Goal: Information Seeking & Learning: Learn about a topic

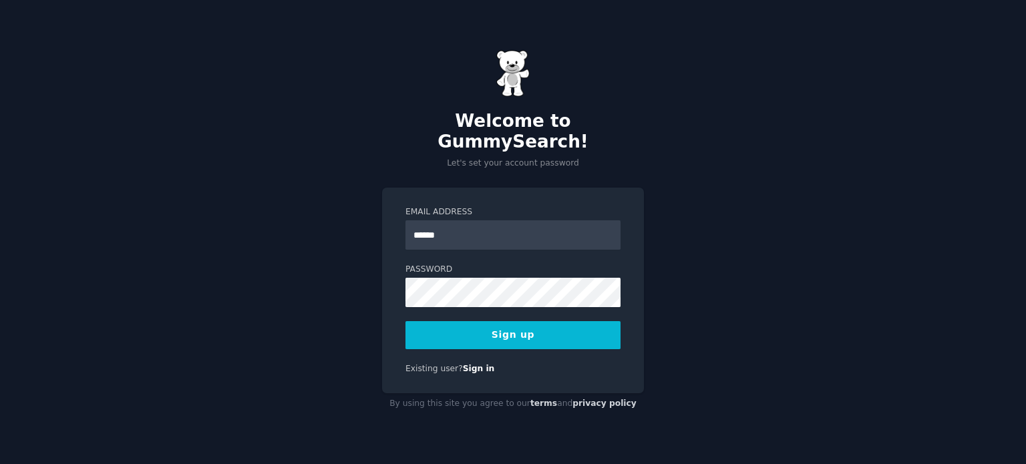
type input "**********"
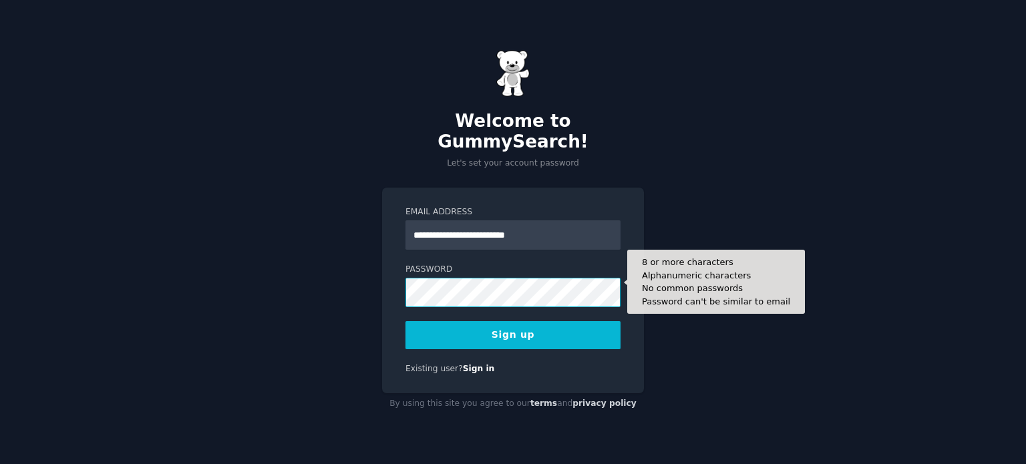
click at [359, 276] on div "**********" at bounding box center [513, 232] width 1026 height 464
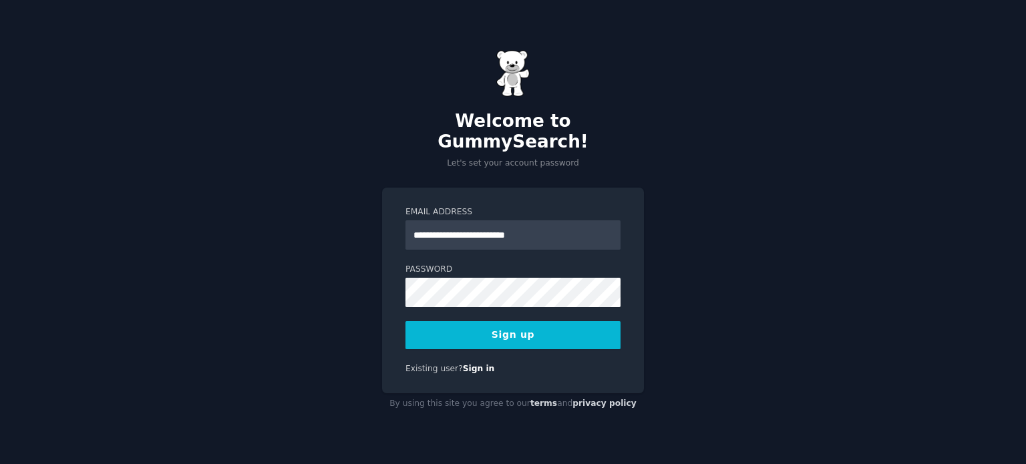
click at [488, 330] on button "Sign up" at bounding box center [512, 335] width 215 height 28
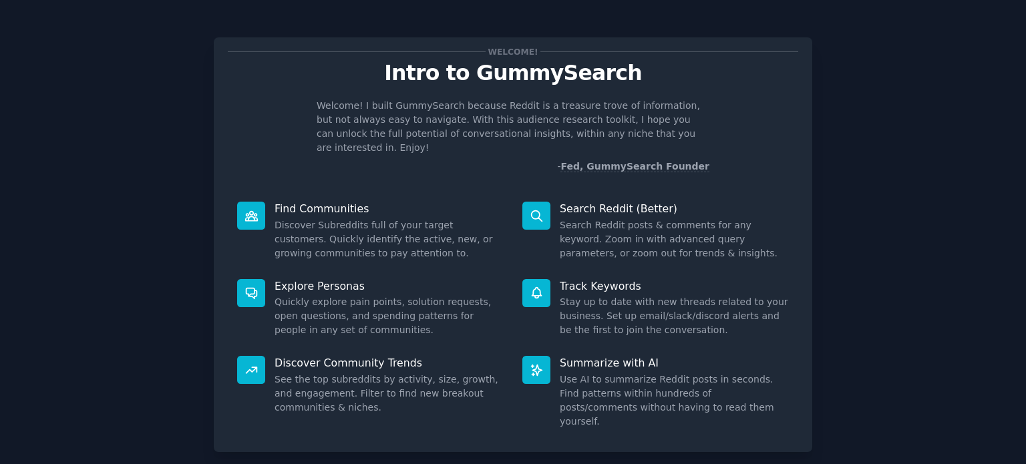
scroll to position [58, 0]
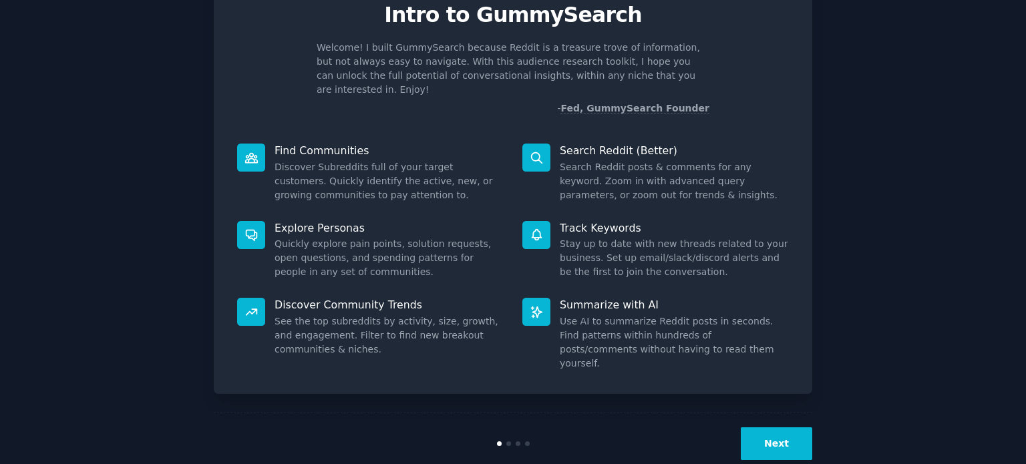
click at [774, 427] on button "Next" at bounding box center [776, 443] width 71 height 33
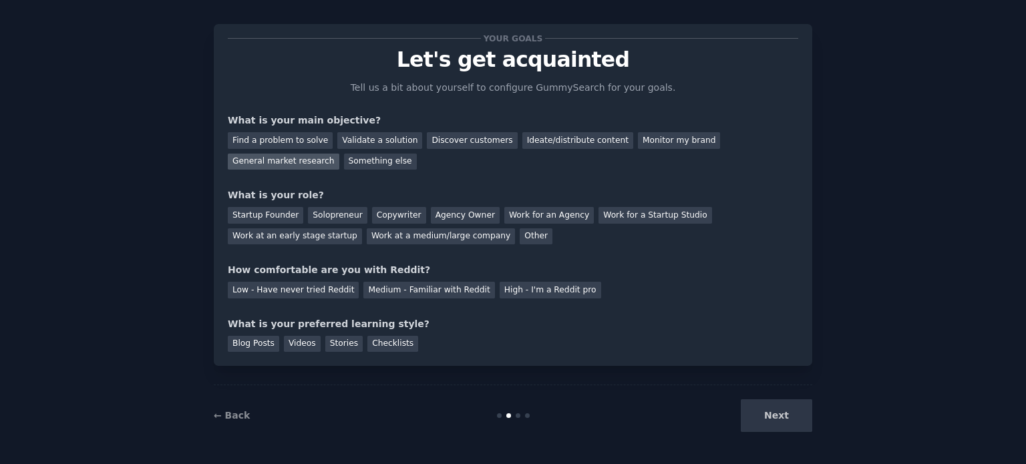
click at [339, 154] on div "General market research" at bounding box center [284, 162] width 112 height 17
click at [519, 239] on div "Other" at bounding box center [535, 236] width 33 height 17
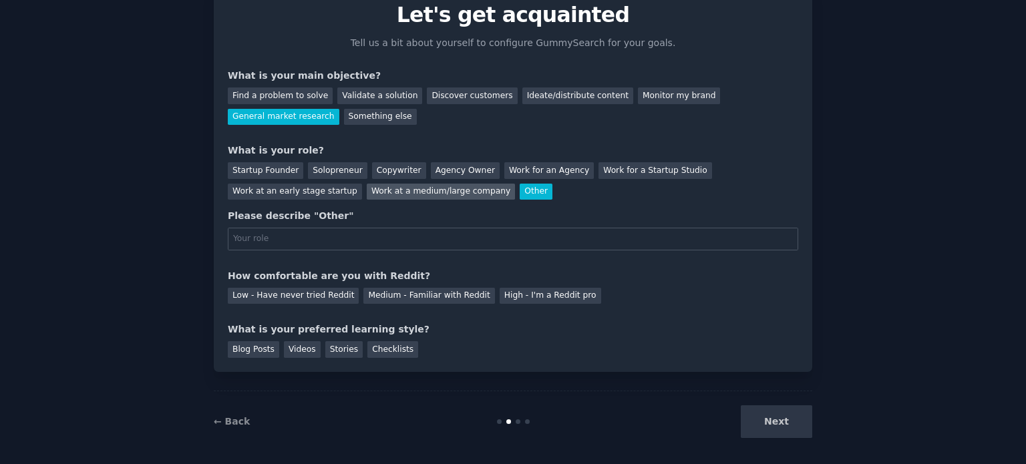
click at [367, 192] on div "Work at a medium/large company" at bounding box center [441, 192] width 148 height 17
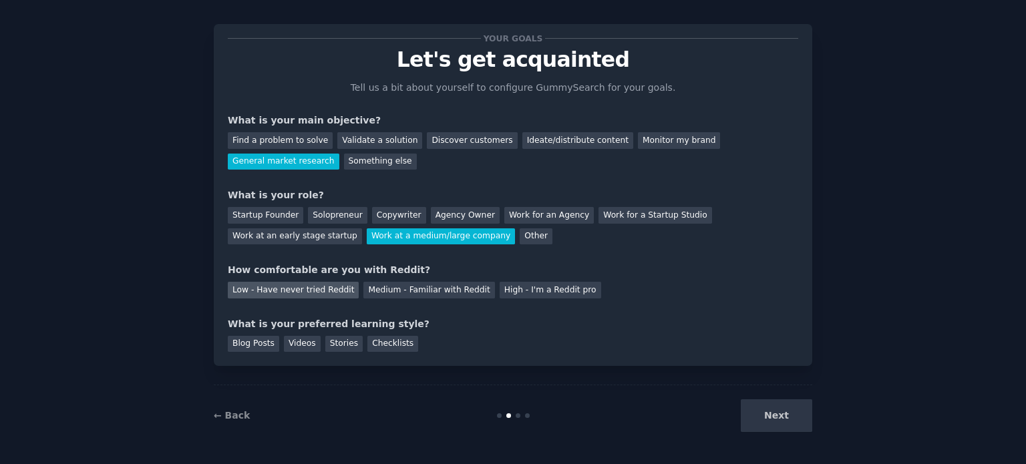
click at [291, 293] on div "Low - Have never tried Reddit" at bounding box center [293, 290] width 131 height 17
click at [268, 339] on div "Blog Posts" at bounding box center [253, 344] width 51 height 17
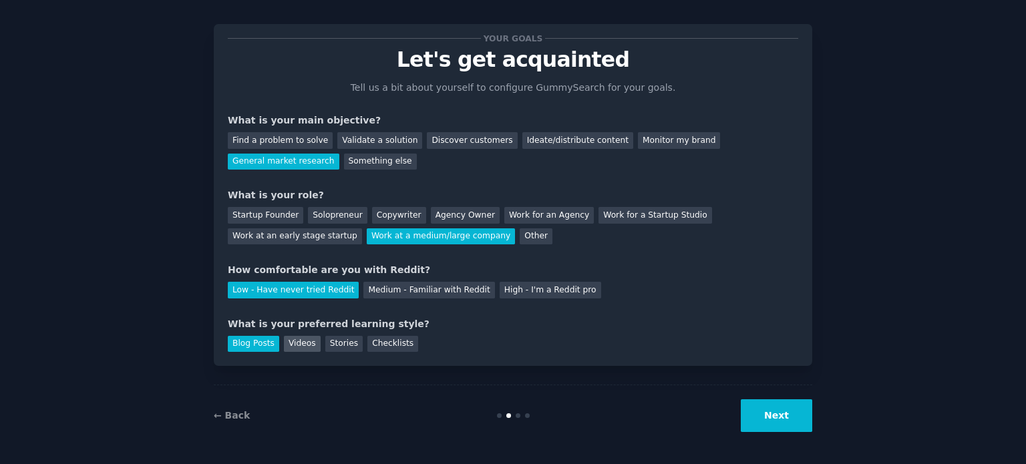
click at [295, 339] on div "Videos" at bounding box center [302, 344] width 37 height 17
click at [329, 339] on div "Stories" at bounding box center [343, 344] width 37 height 17
click at [393, 340] on div "Checklists" at bounding box center [392, 344] width 51 height 17
click at [294, 346] on div "Videos" at bounding box center [302, 344] width 37 height 17
click at [337, 336] on div "Stories" at bounding box center [343, 344] width 37 height 17
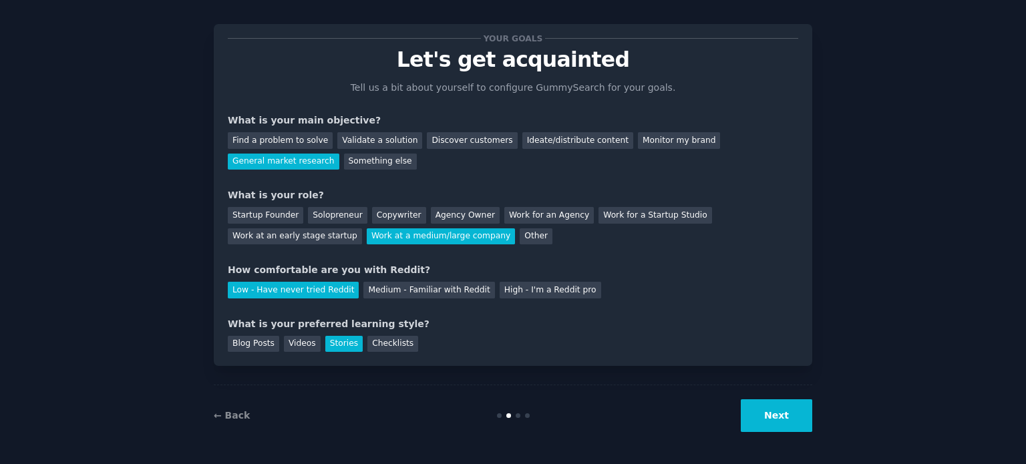
click at [768, 408] on button "Next" at bounding box center [776, 415] width 71 height 33
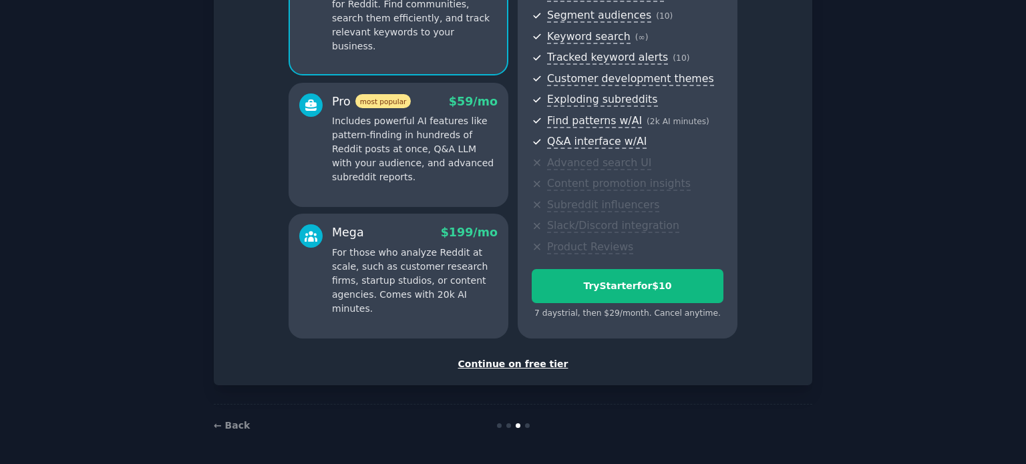
scroll to position [126, 0]
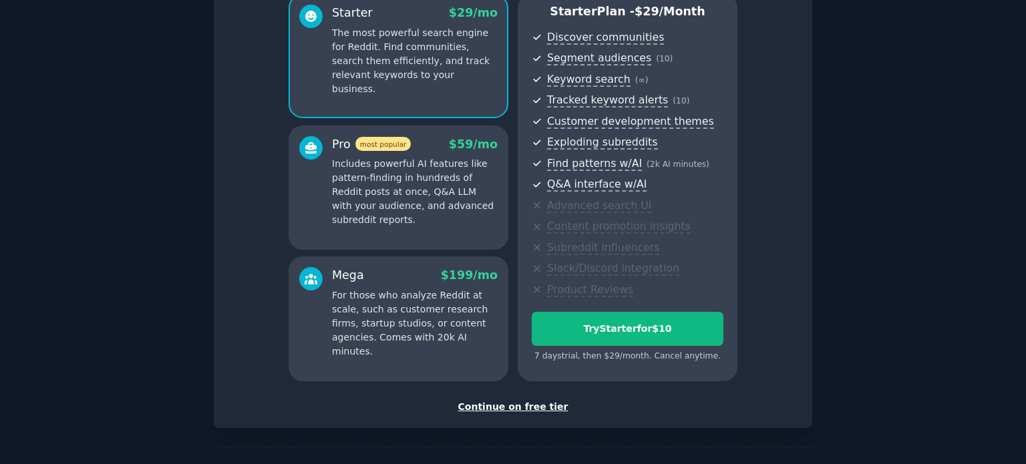
click at [530, 403] on div "Continue on free tier" at bounding box center [513, 407] width 570 height 14
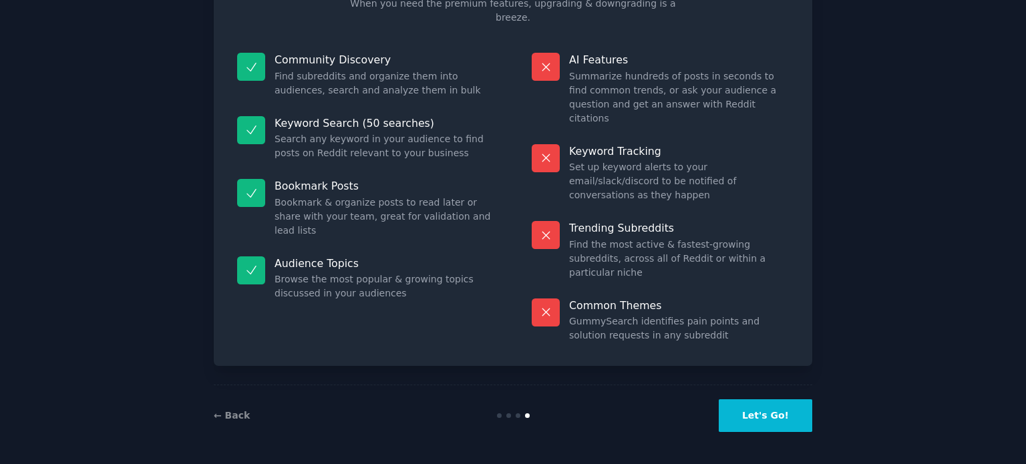
scroll to position [55, 0]
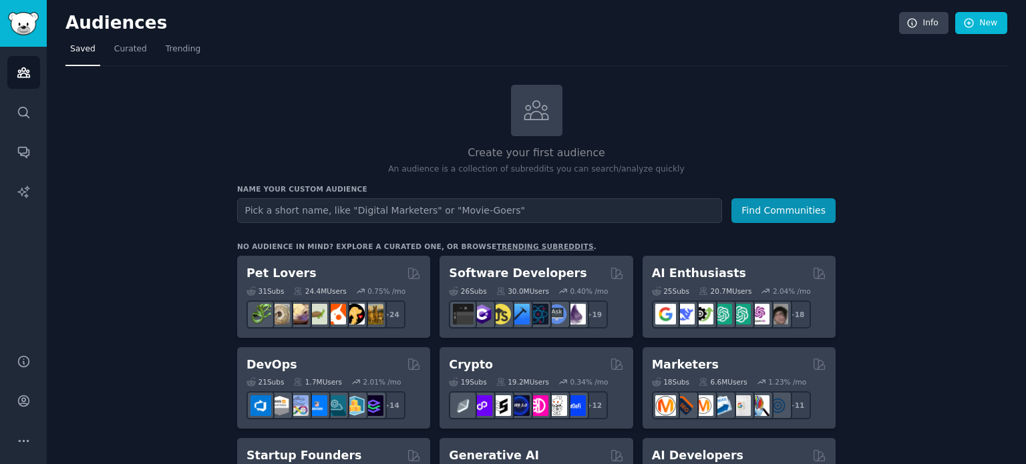
click at [437, 210] on input "text" at bounding box center [479, 210] width 485 height 25
type input "e"
click at [126, 56] on link "Curated" at bounding box center [131, 52] width 42 height 27
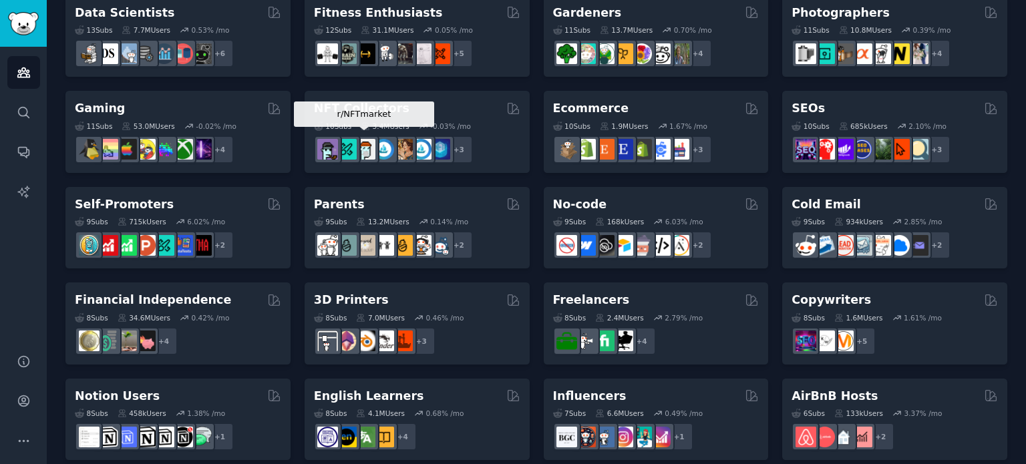
scroll to position [604, 0]
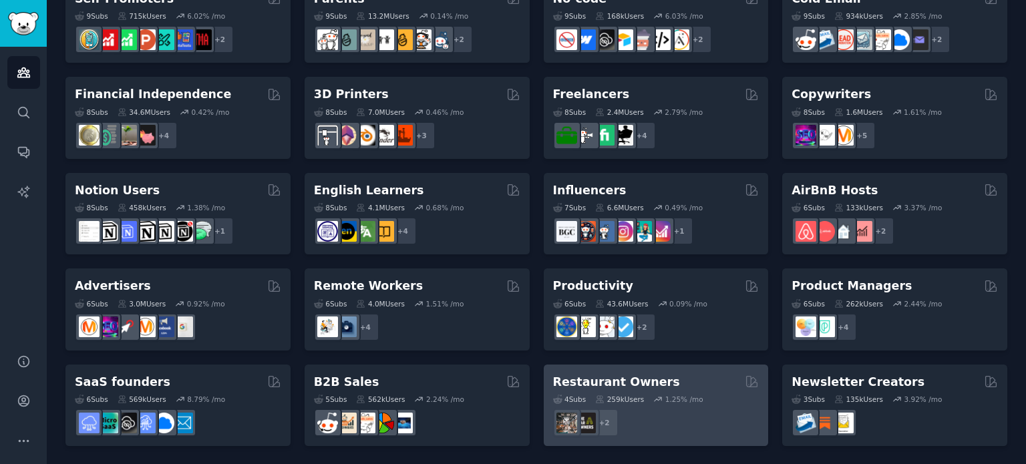
click at [644, 416] on div "+ 2" at bounding box center [656, 423] width 206 height 28
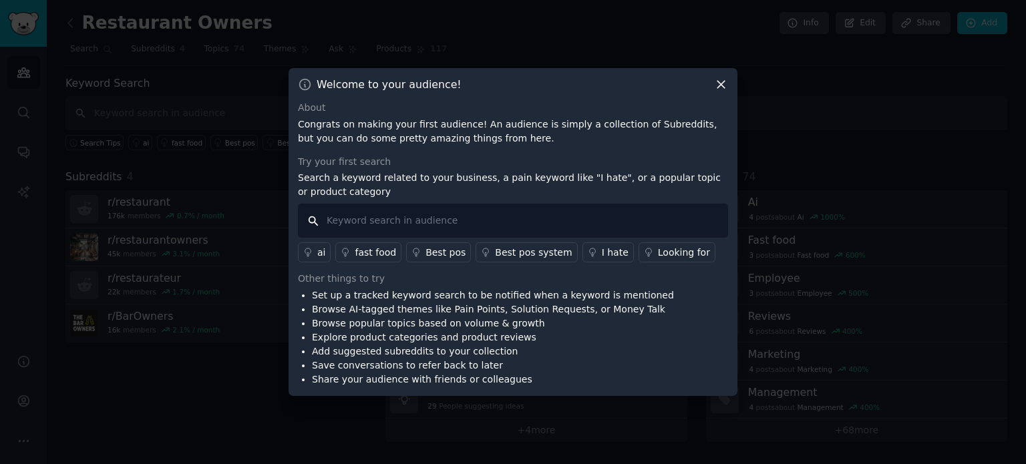
click at [536, 224] on input "text" at bounding box center [513, 221] width 430 height 34
click at [599, 228] on input "text" at bounding box center [513, 221] width 430 height 34
click at [719, 85] on icon at bounding box center [721, 84] width 14 height 14
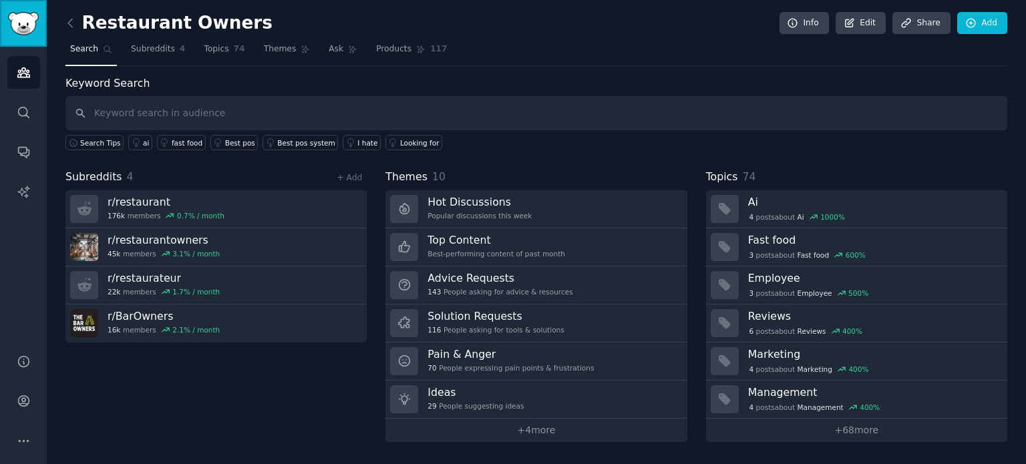
click at [24, 33] on img "Sidebar" at bounding box center [23, 23] width 31 height 23
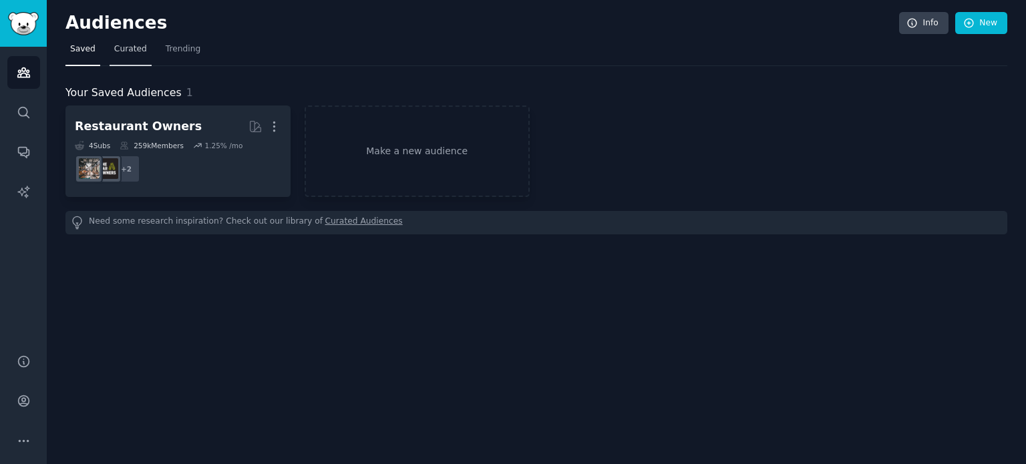
click at [120, 50] on span "Curated" at bounding box center [130, 49] width 33 height 12
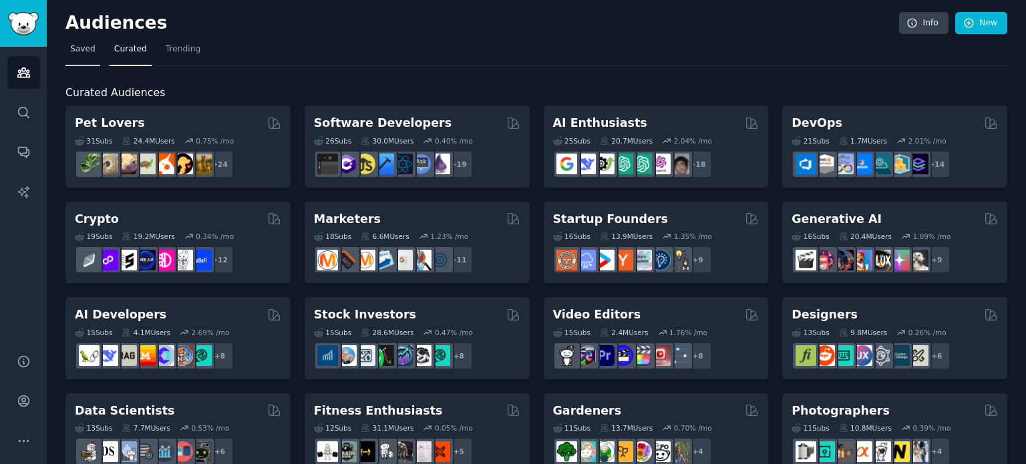
click at [88, 58] on link "Saved" at bounding box center [82, 52] width 35 height 27
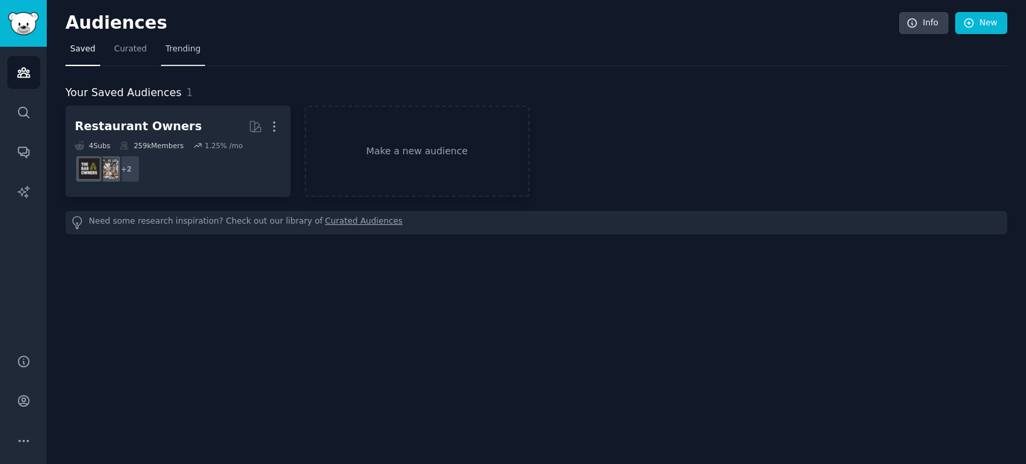
click at [178, 44] on span "Trending" at bounding box center [183, 49] width 35 height 12
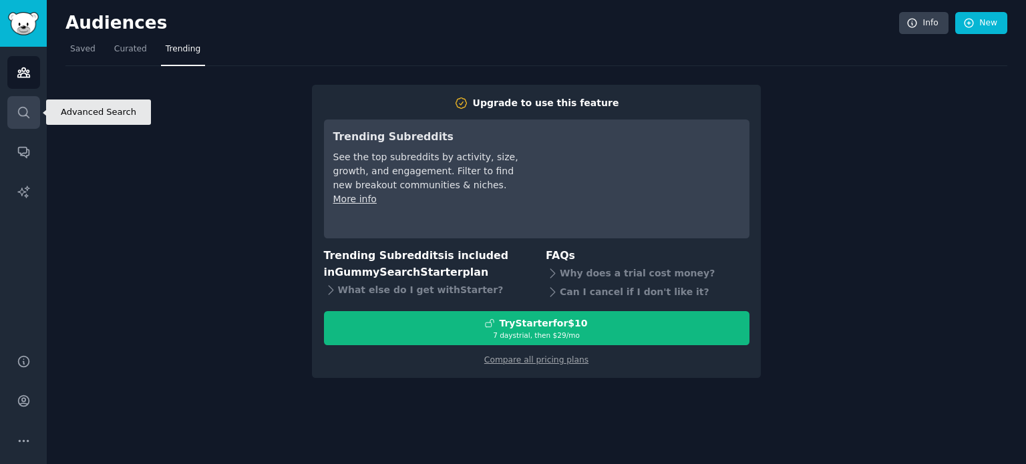
click at [21, 113] on icon "Sidebar" at bounding box center [24, 113] width 14 height 14
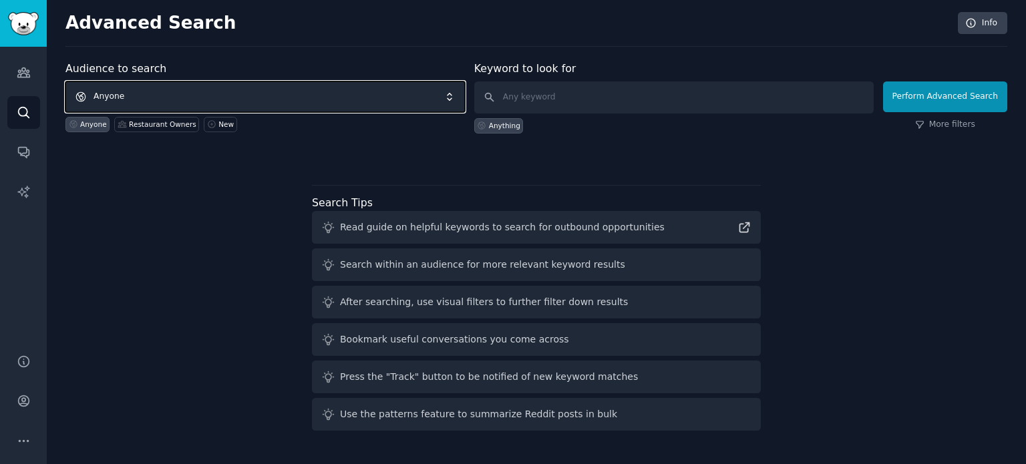
click at [168, 95] on span "Anyone" at bounding box center [264, 96] width 399 height 31
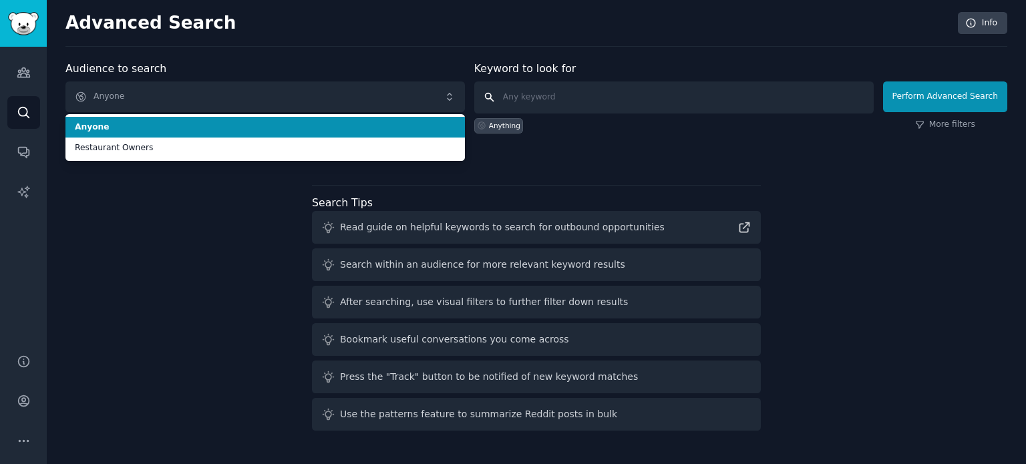
click at [554, 89] on input "text" at bounding box center [673, 97] width 399 height 32
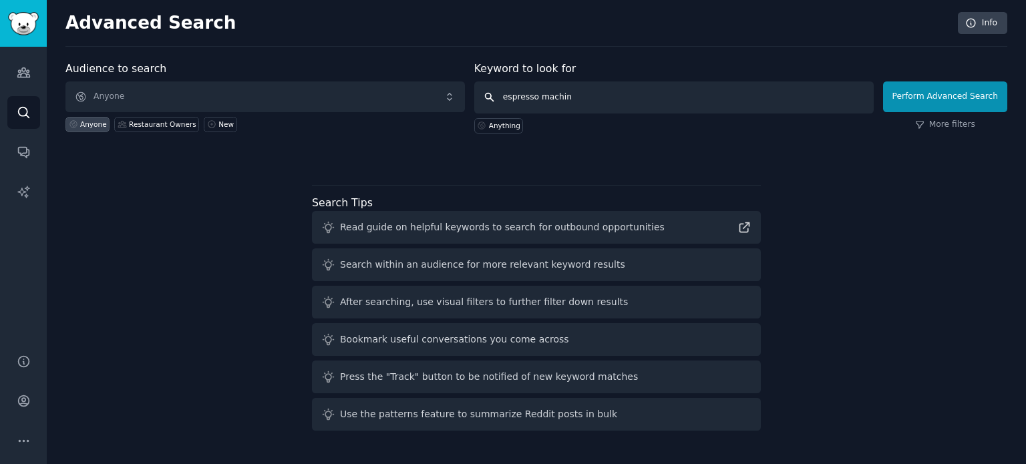
type input "espresso machine"
click button "Perform Advanced Search" at bounding box center [945, 96] width 124 height 31
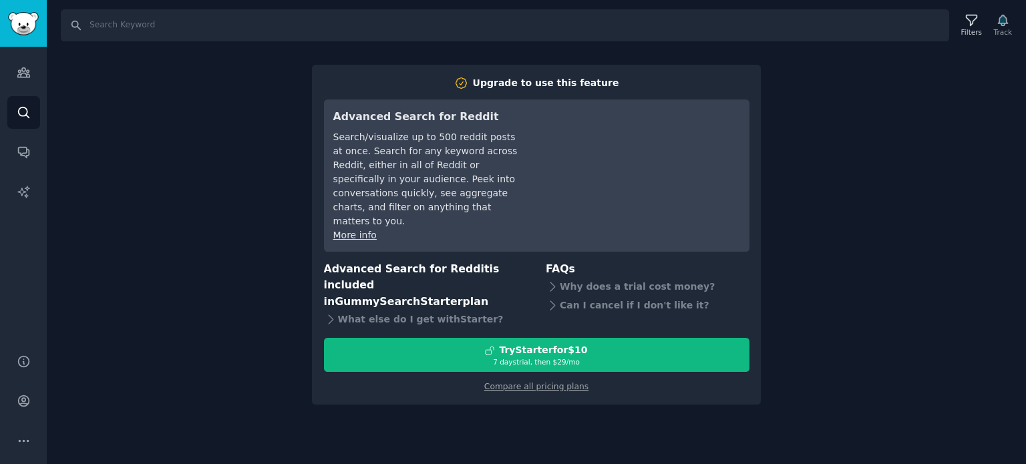
click at [954, 149] on div "Search Filters Track Upgrade to use this feature Advanced Search for Reddit Sea…" at bounding box center [536, 232] width 979 height 464
click at [24, 139] on link "Conversations" at bounding box center [23, 152] width 33 height 33
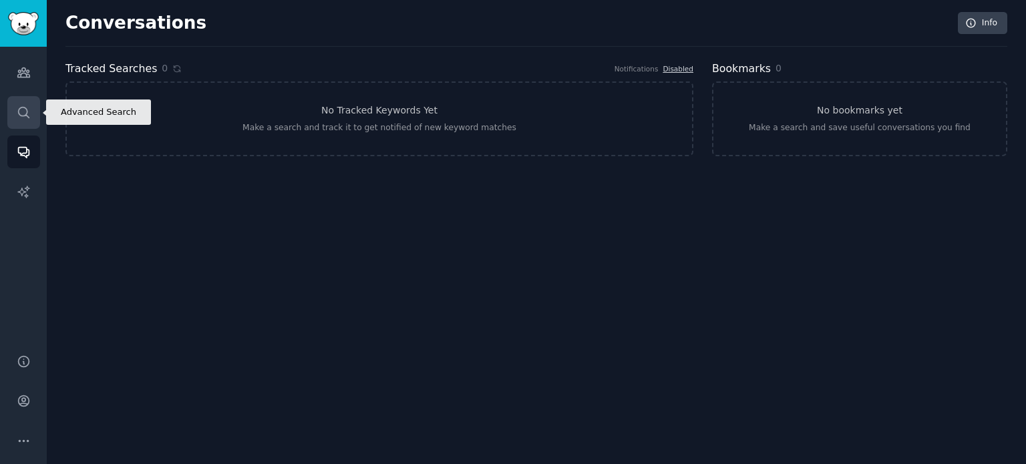
click at [24, 102] on link "Search" at bounding box center [23, 112] width 33 height 33
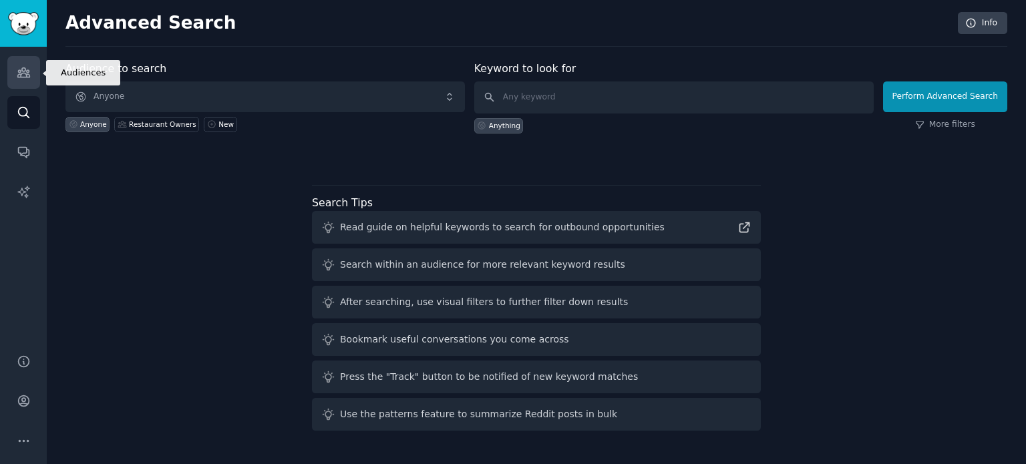
click at [13, 83] on link "Audiences" at bounding box center [23, 72] width 33 height 33
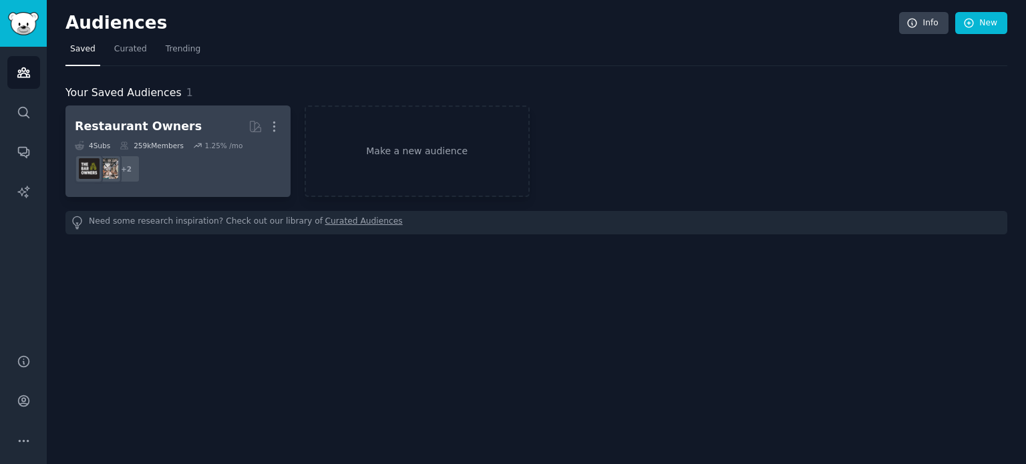
click at [178, 173] on dd "+ 2" at bounding box center [178, 168] width 206 height 37
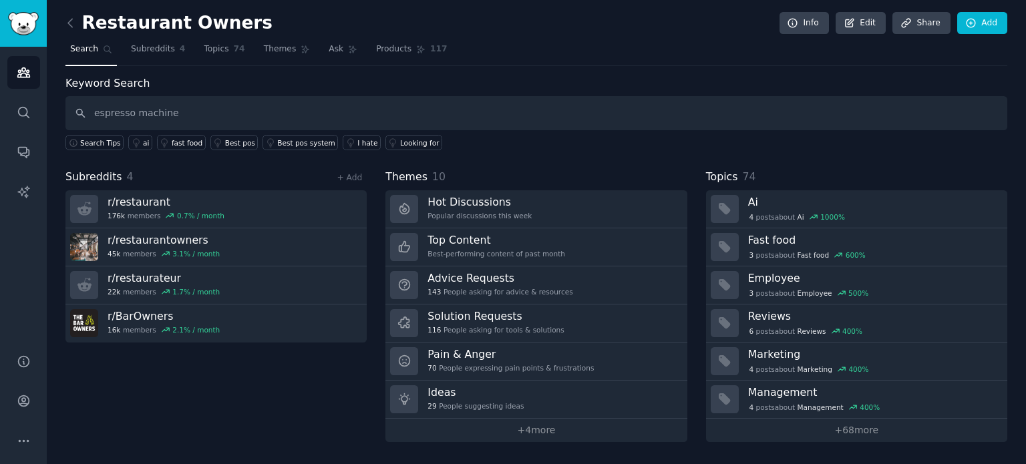
type input "espresso machine"
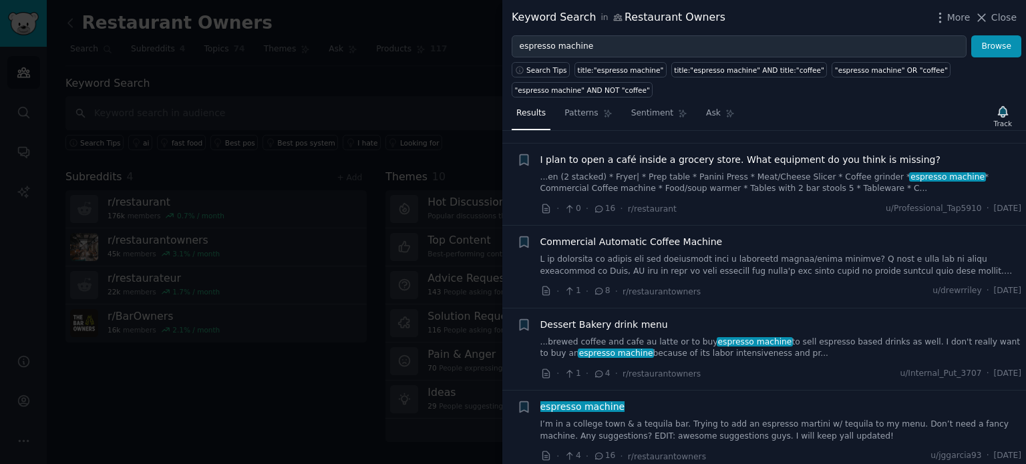
scroll to position [344, 0]
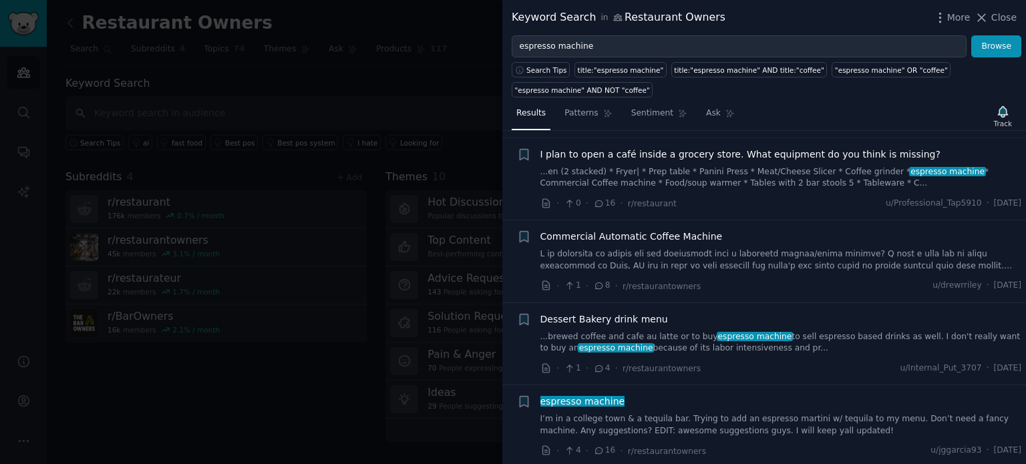
click at [760, 173] on link "...en (2 stacked) * Fryer| * Prep table * Panini Press * Meat/Cheese Slicer * C…" at bounding box center [780, 177] width 481 height 23
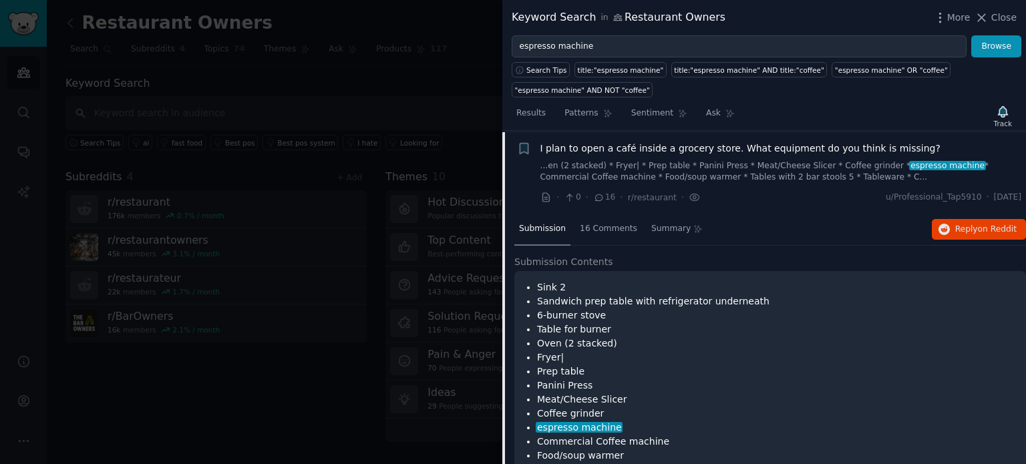
scroll to position [350, 0]
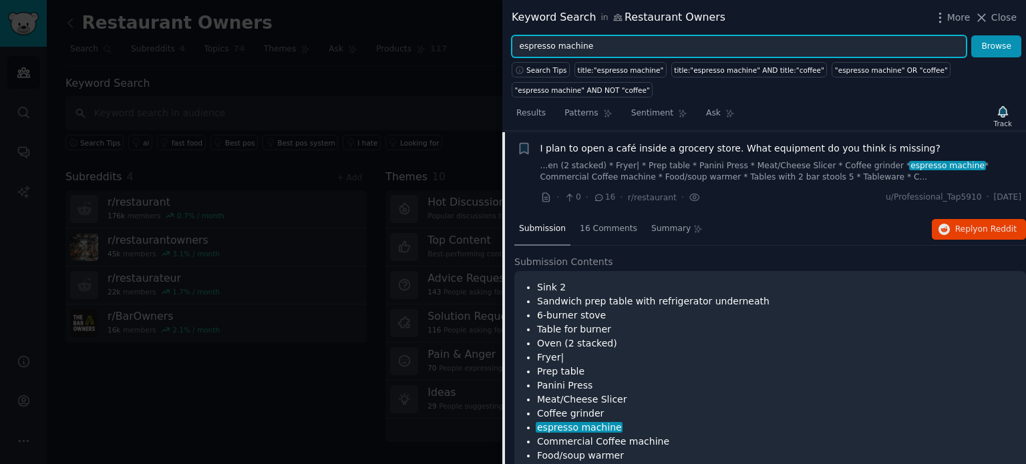
drag, startPoint x: 594, startPoint y: 49, endPoint x: 331, endPoint y: 45, distance: 263.1
click at [331, 45] on div "Keyword Search in Restaurant Owners More Close espresso machine Browse Search T…" at bounding box center [513, 232] width 1026 height 464
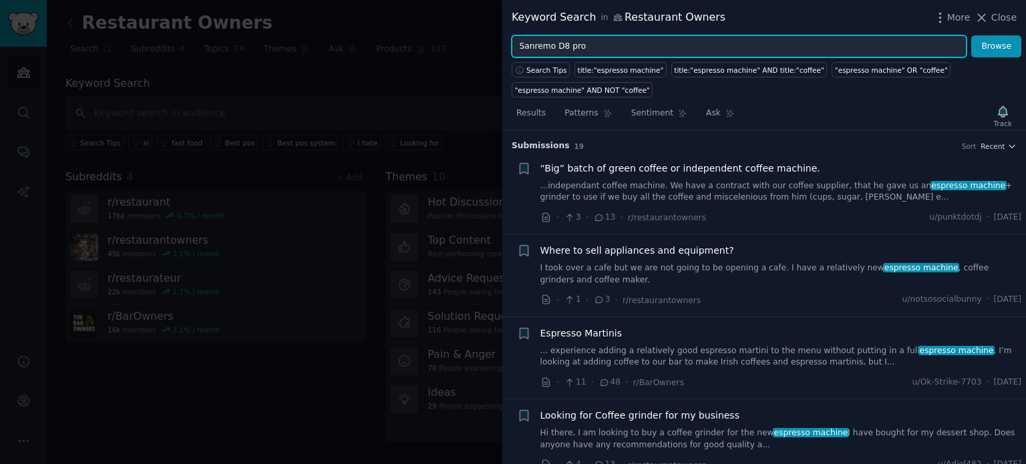
click at [971, 35] on button "Browse" at bounding box center [996, 46] width 50 height 23
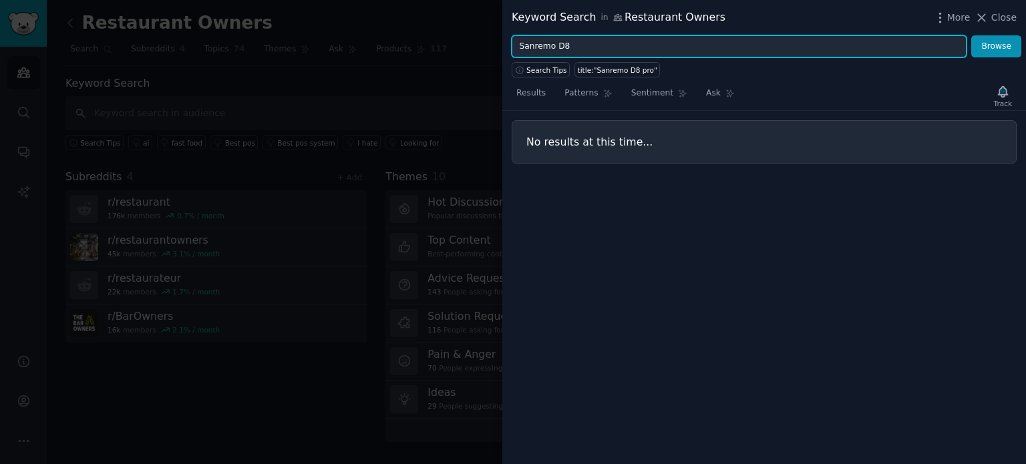
click at [971, 35] on button "Browse" at bounding box center [996, 46] width 50 height 23
type input "Sanremo"
click at [971, 35] on button "Browse" at bounding box center [996, 46] width 50 height 23
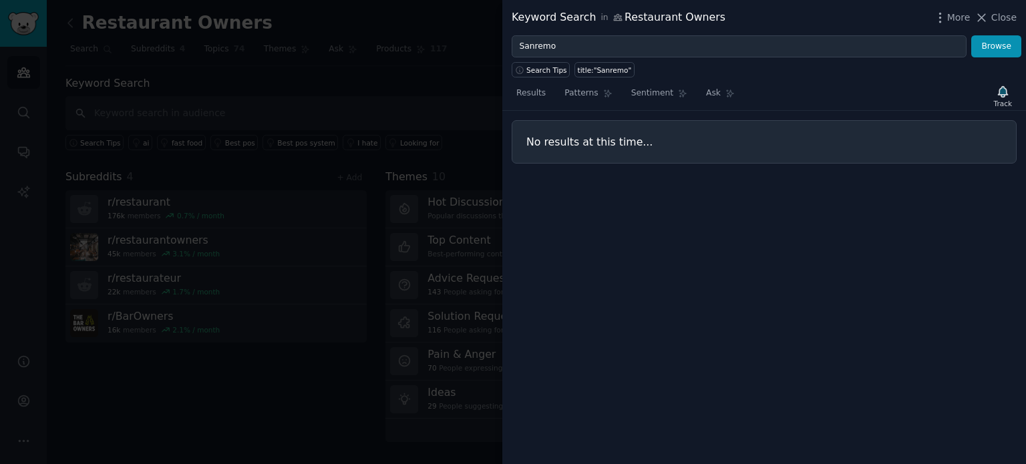
click at [11, 133] on div at bounding box center [513, 232] width 1026 height 464
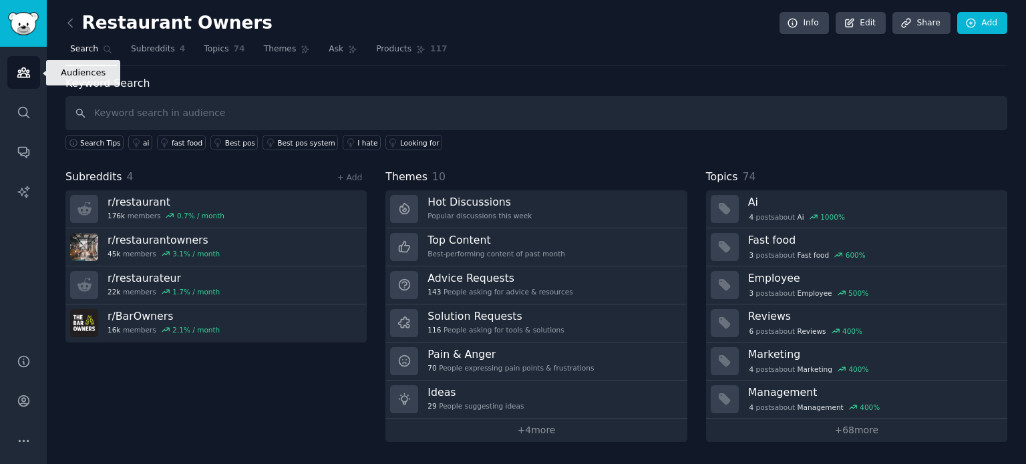
click at [21, 81] on link "Audiences" at bounding box center [23, 72] width 33 height 33
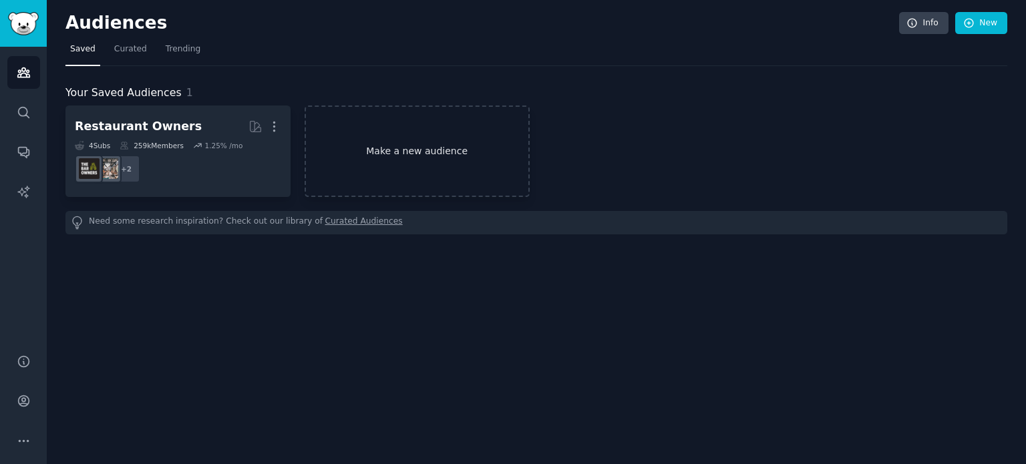
click at [385, 145] on link "Make a new audience" at bounding box center [416, 151] width 225 height 91
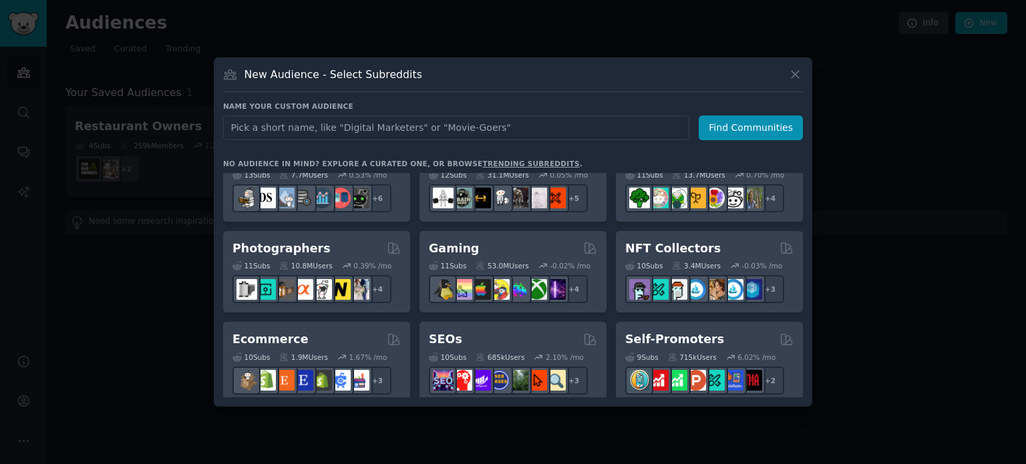
scroll to position [397, 0]
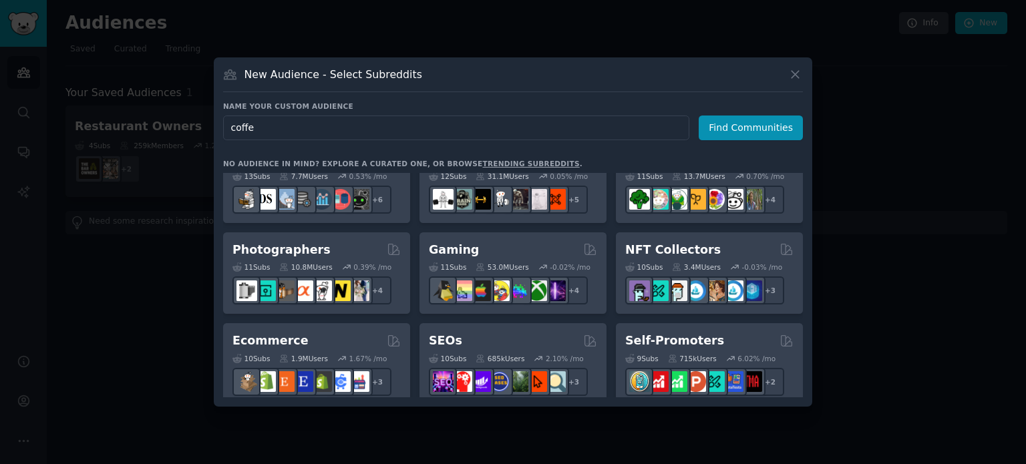
type input "coffee"
click button "Find Communities" at bounding box center [750, 128] width 104 height 25
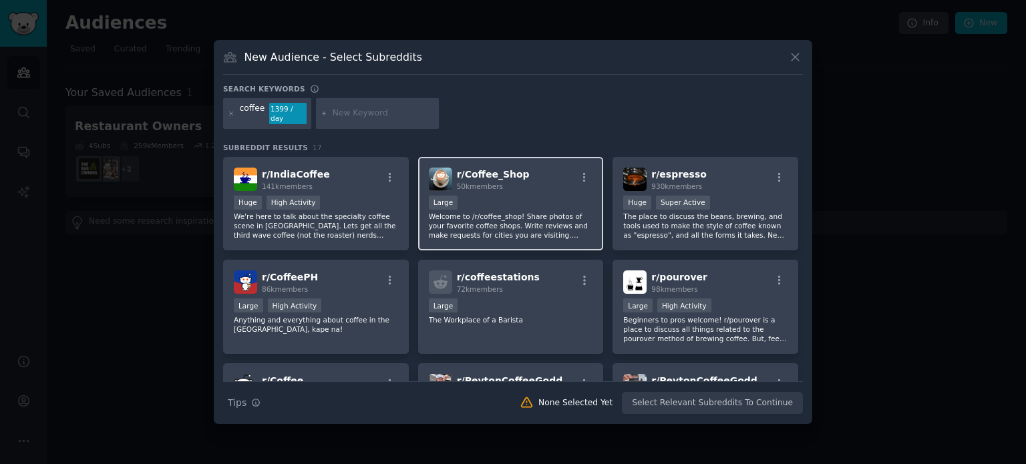
click at [509, 199] on div "10,000 - 100,000 members Large" at bounding box center [511, 204] width 164 height 17
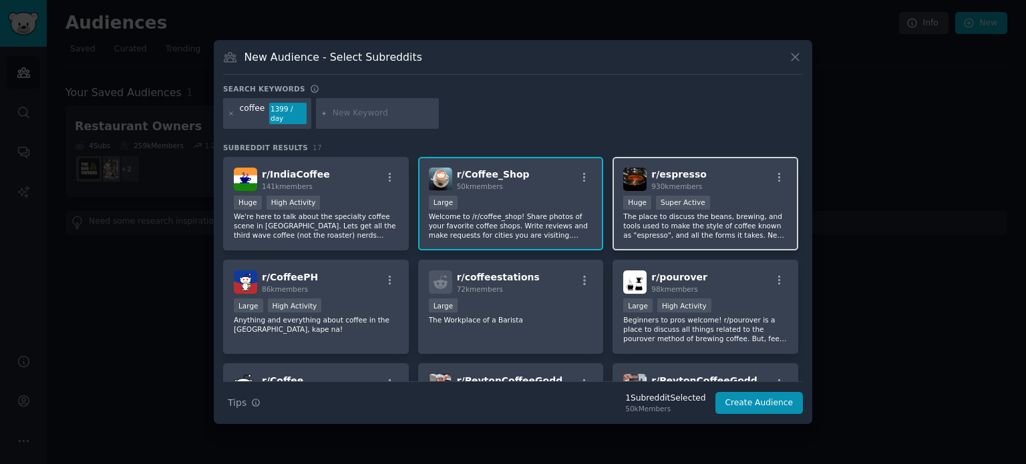
click at [664, 213] on p "The place to discuss the beans, brewing, and tools used to make the style of co…" at bounding box center [705, 226] width 164 height 28
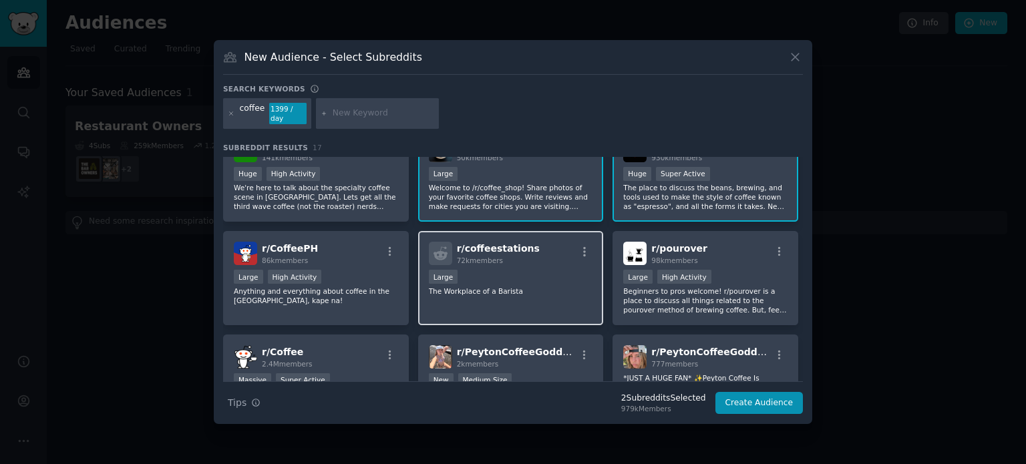
scroll to position [52, 0]
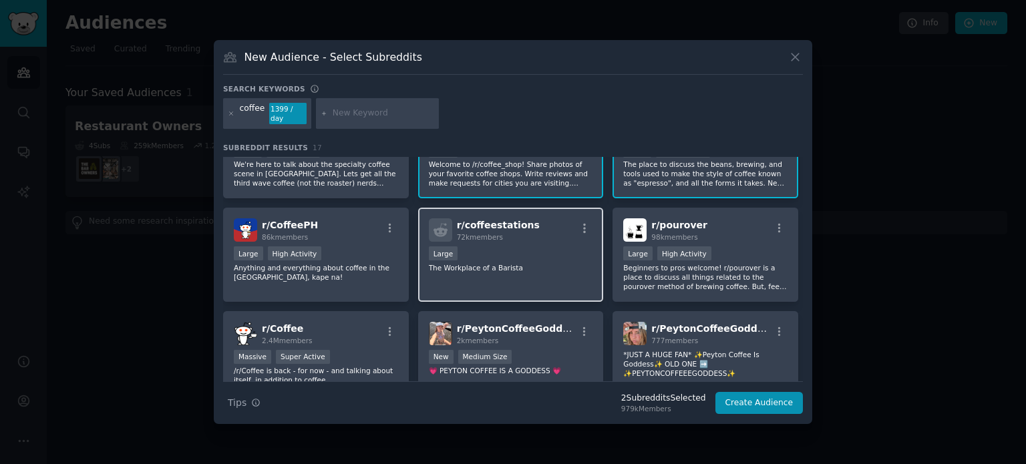
click at [548, 263] on p "The Workplace of a Barista" at bounding box center [511, 267] width 164 height 9
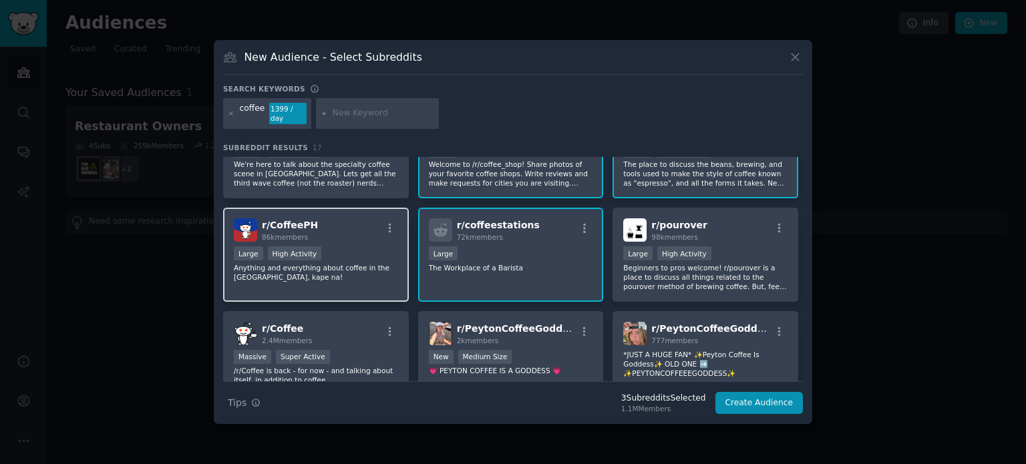
scroll to position [0, 0]
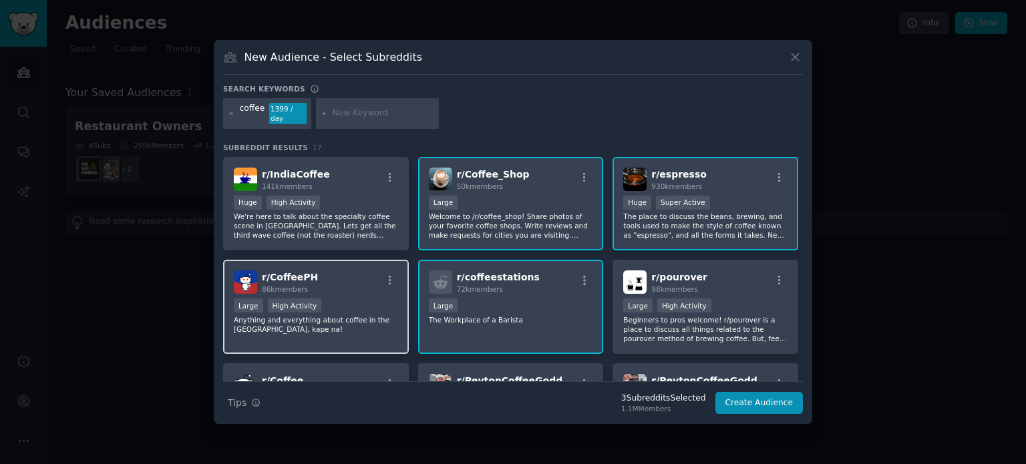
click at [375, 276] on div "r/ CoffeePH 86k members" at bounding box center [316, 281] width 164 height 23
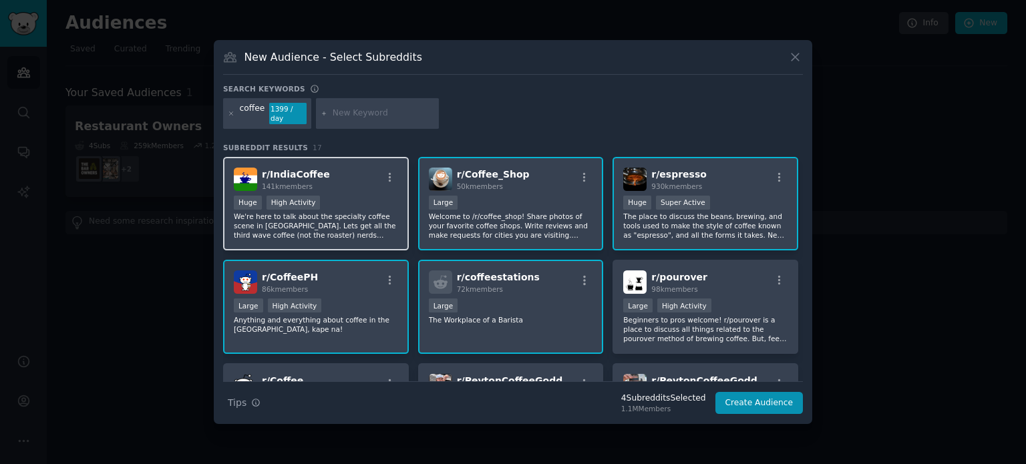
click at [372, 212] on p "We're here to talk about the specialty coffee scene in [GEOGRAPHIC_DATA]. Lets …" at bounding box center [316, 226] width 164 height 28
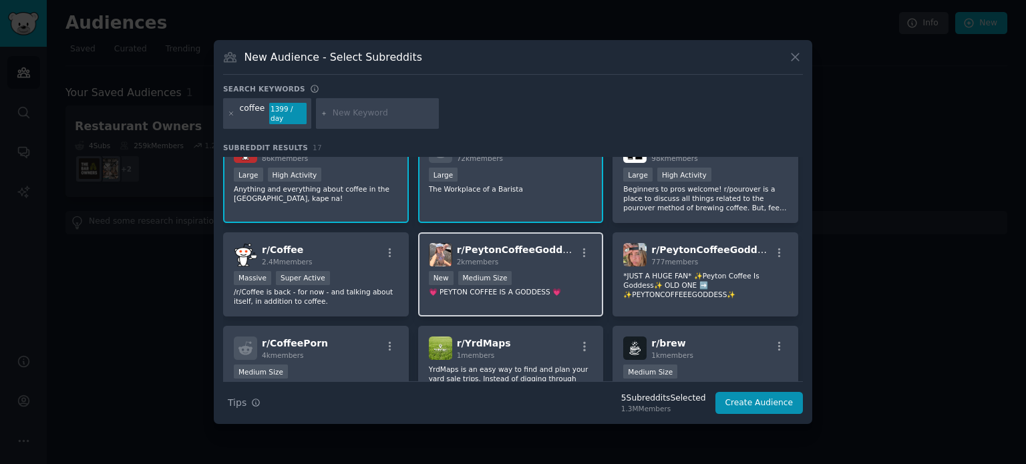
scroll to position [131, 0]
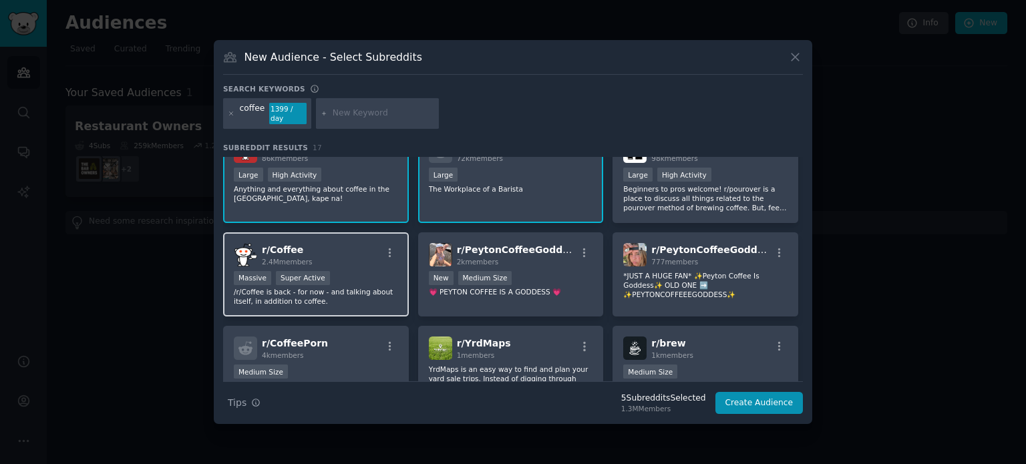
click at [376, 264] on div "r/ Coffee 2.4M members Massive Super Active /r/Coffee is back - for now - and t…" at bounding box center [316, 274] width 186 height 85
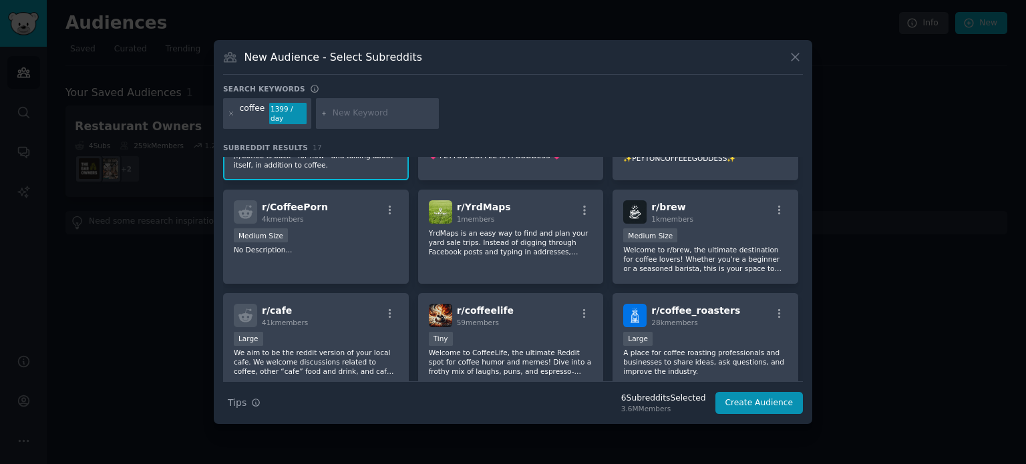
scroll to position [275, 0]
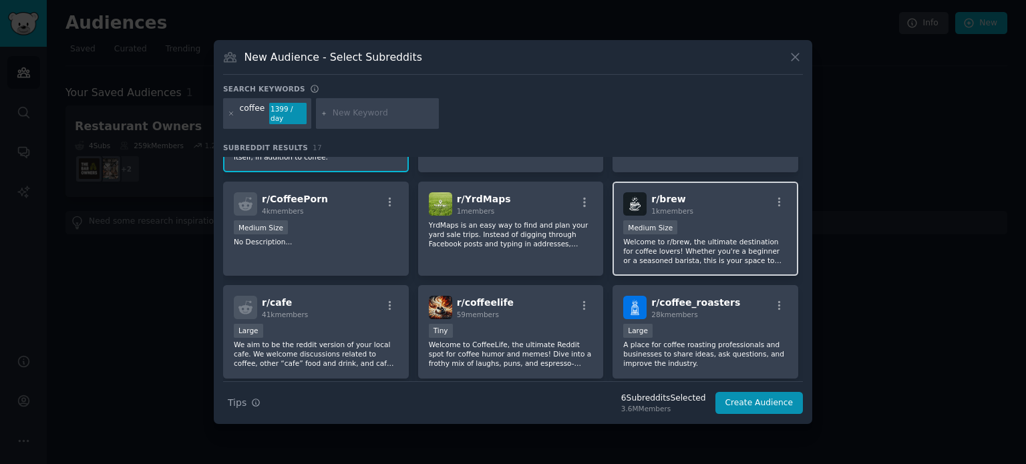
click at [656, 240] on p "Welcome to r/brew, the ultimate destination for coffee lovers! Whether you're a…" at bounding box center [705, 251] width 164 height 28
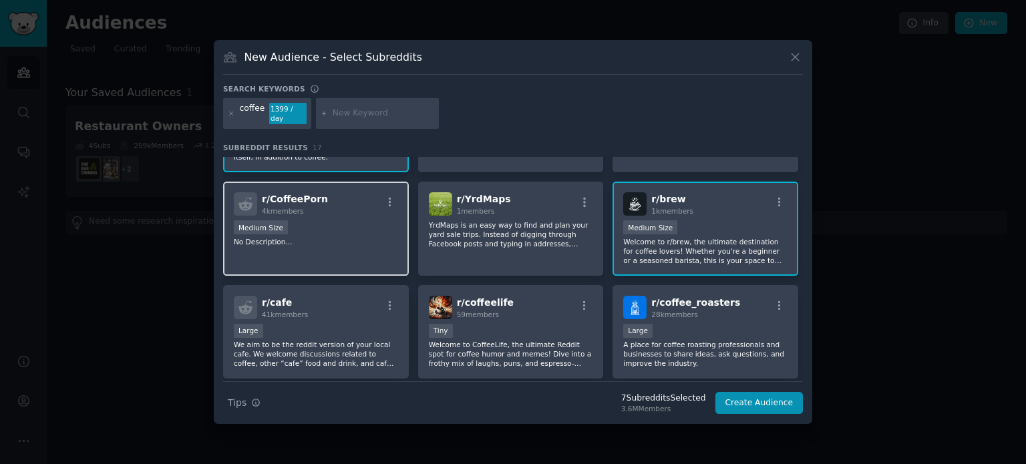
scroll to position [350, 0]
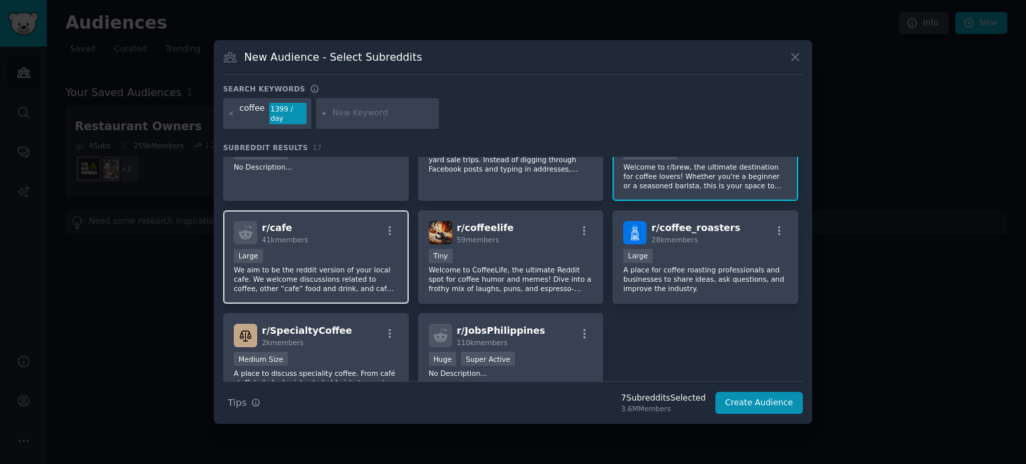
click at [377, 265] on p "We aim to be the reddit version of your local cafe. We welcome discussions rela…" at bounding box center [316, 279] width 164 height 28
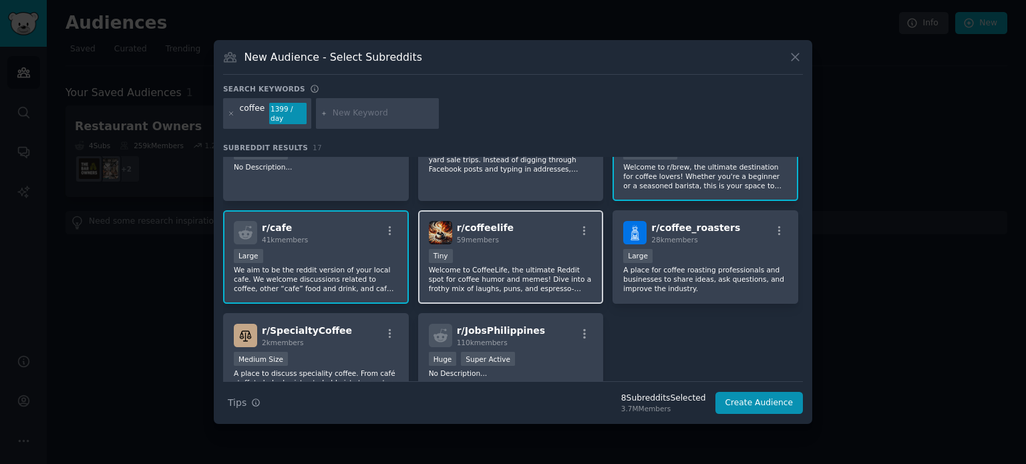
click at [523, 256] on div "Tiny" at bounding box center [511, 257] width 164 height 17
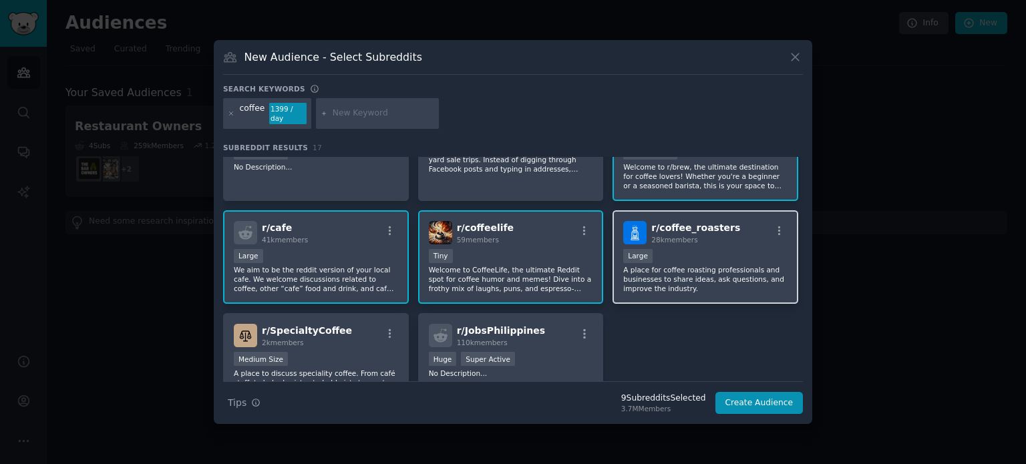
click at [648, 265] on p "A place for coffee roasting professionals and businesses to share ideas, ask qu…" at bounding box center [705, 279] width 164 height 28
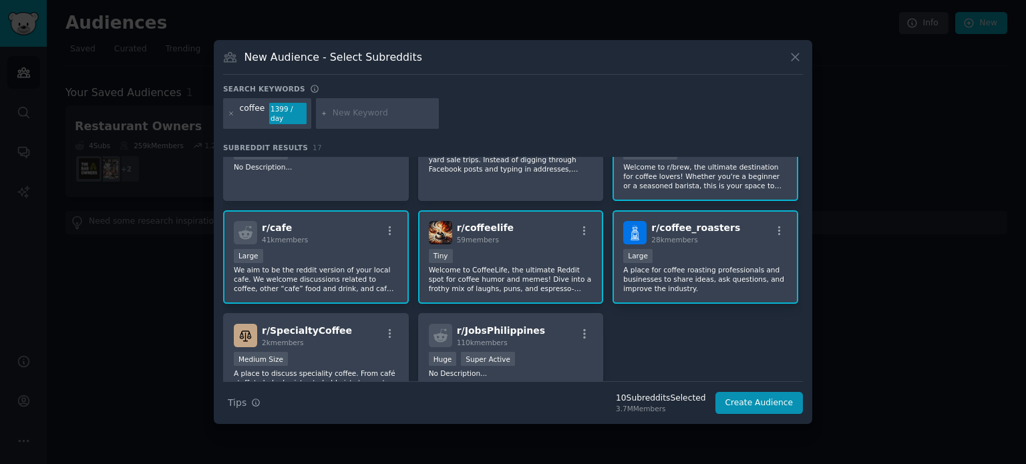
scroll to position [409, 0]
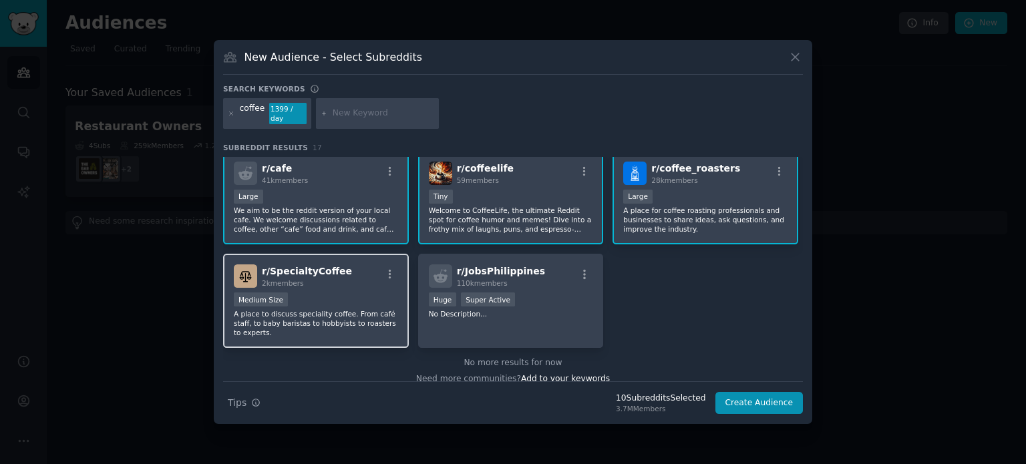
click at [323, 309] on p "A place to discuss speciality coffee. From café staff, to baby baristas to hobb…" at bounding box center [316, 323] width 164 height 28
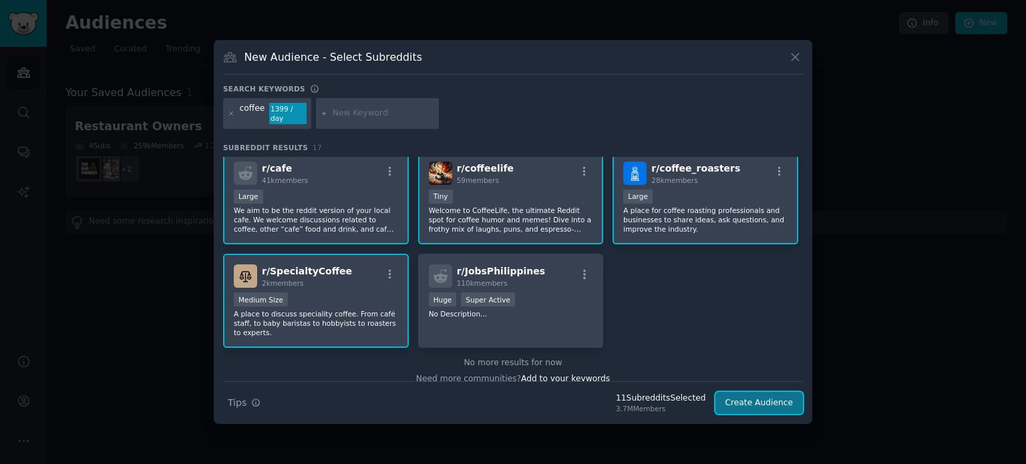
click at [770, 402] on button "Create Audience" at bounding box center [759, 403] width 88 height 23
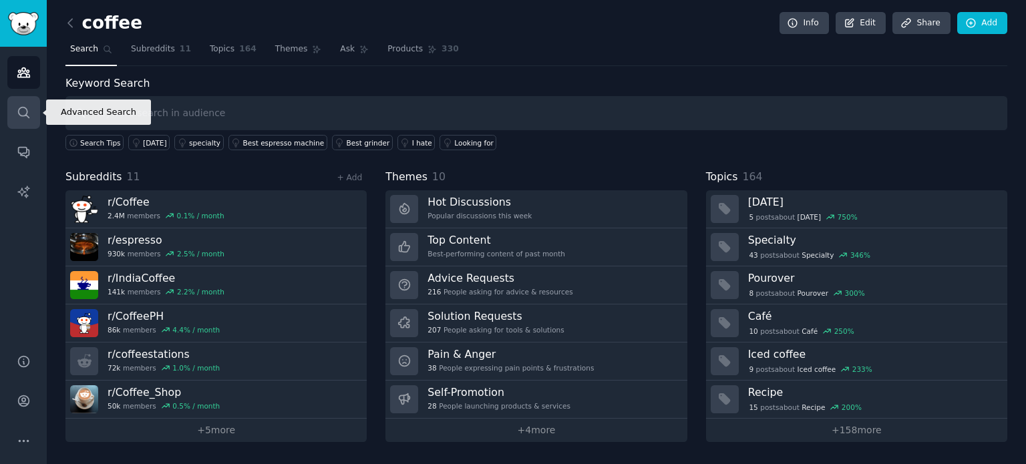
click at [37, 107] on link "Search" at bounding box center [23, 112] width 33 height 33
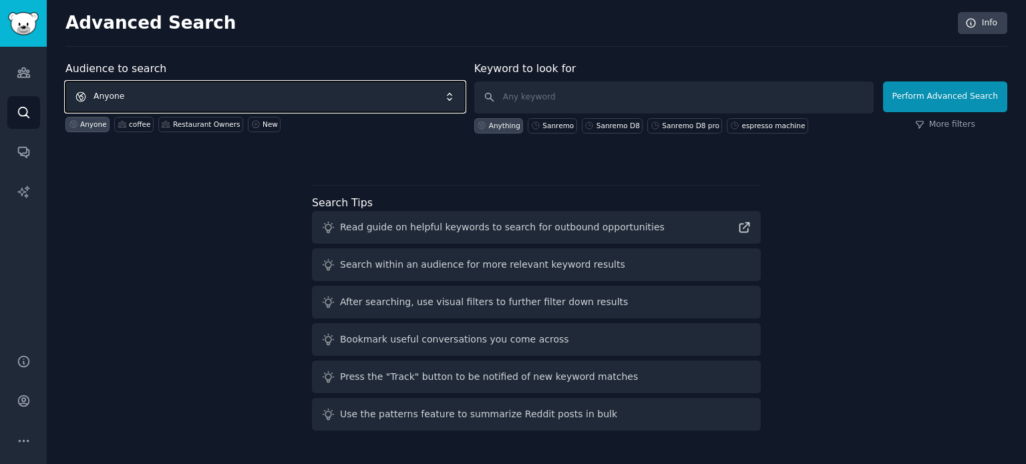
click at [398, 104] on span "Anyone" at bounding box center [264, 96] width 399 height 31
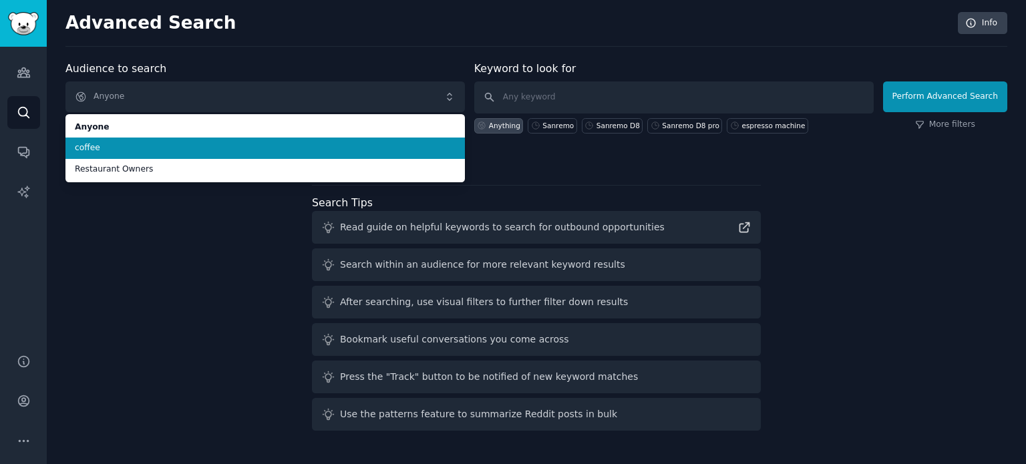
click at [377, 152] on span "coffee" at bounding box center [265, 148] width 381 height 12
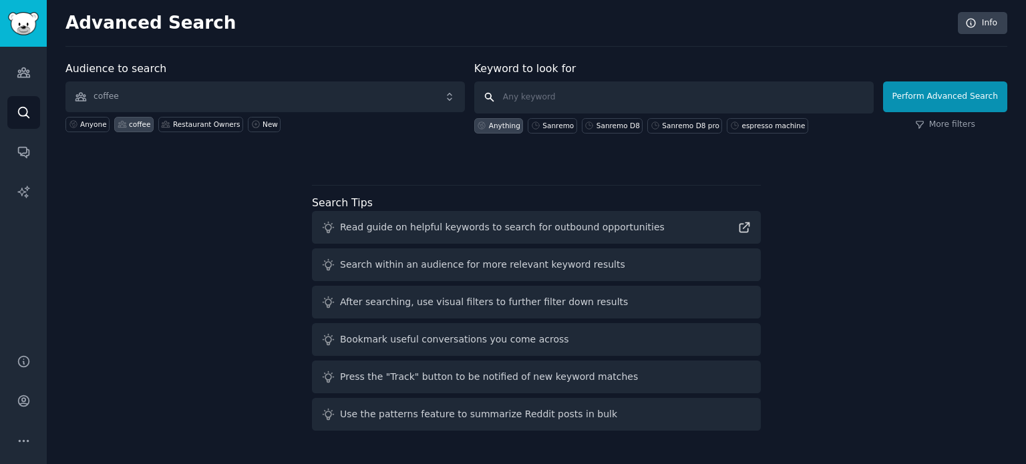
click at [554, 91] on input "text" at bounding box center [673, 97] width 399 height 32
type input "sanremo d8 pro"
click button "Perform Advanced Search" at bounding box center [945, 96] width 124 height 31
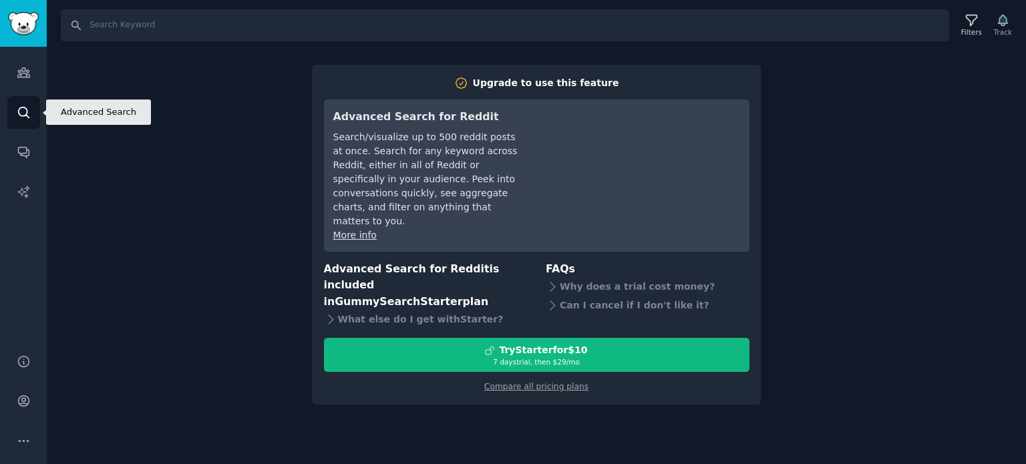
click at [35, 121] on link "Search" at bounding box center [23, 112] width 33 height 33
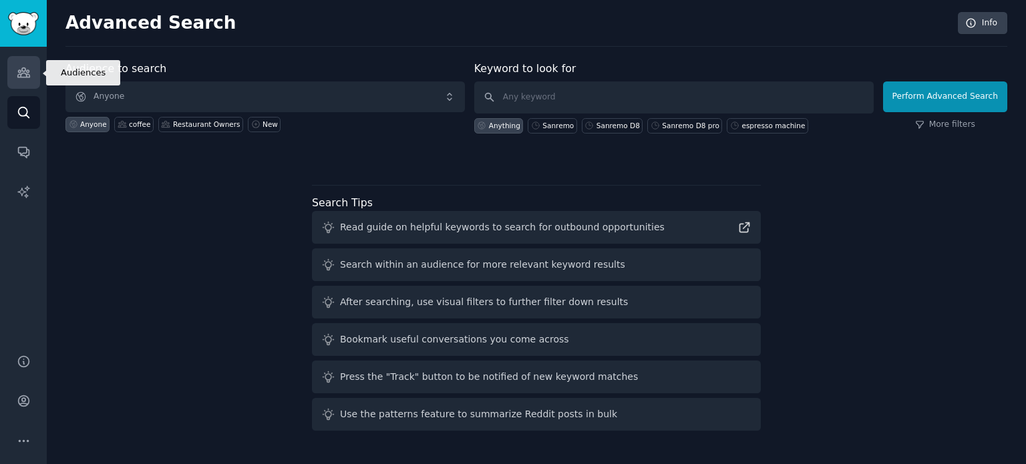
click at [25, 68] on icon "Sidebar" at bounding box center [24, 72] width 14 height 14
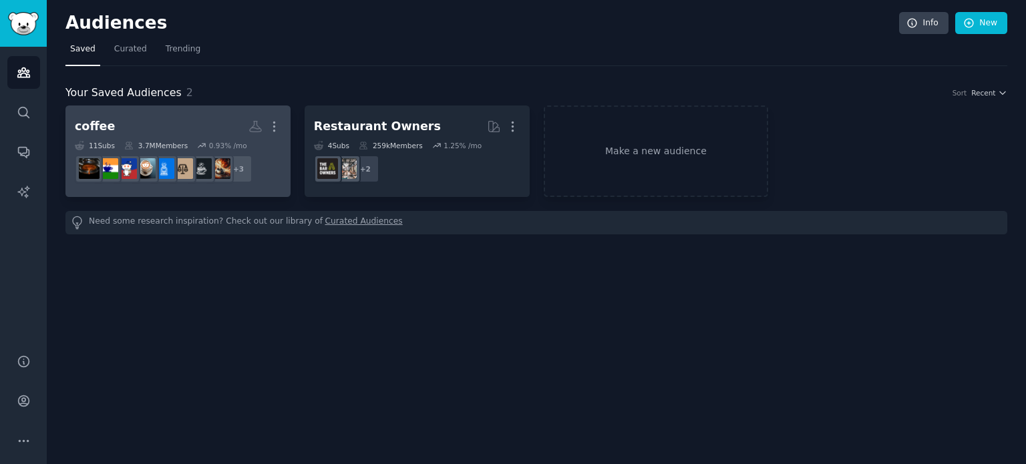
click at [164, 130] on h2 "coffee More" at bounding box center [178, 126] width 206 height 23
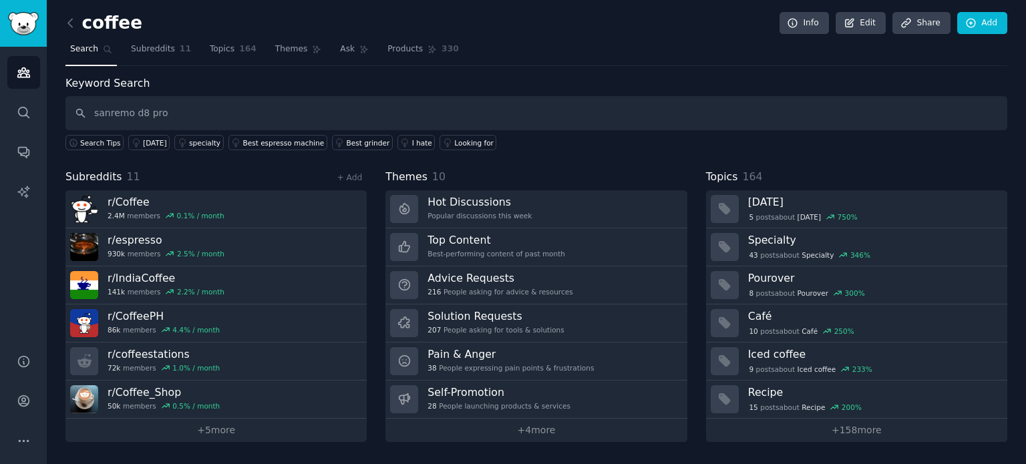
type input "sanremo d8 pro"
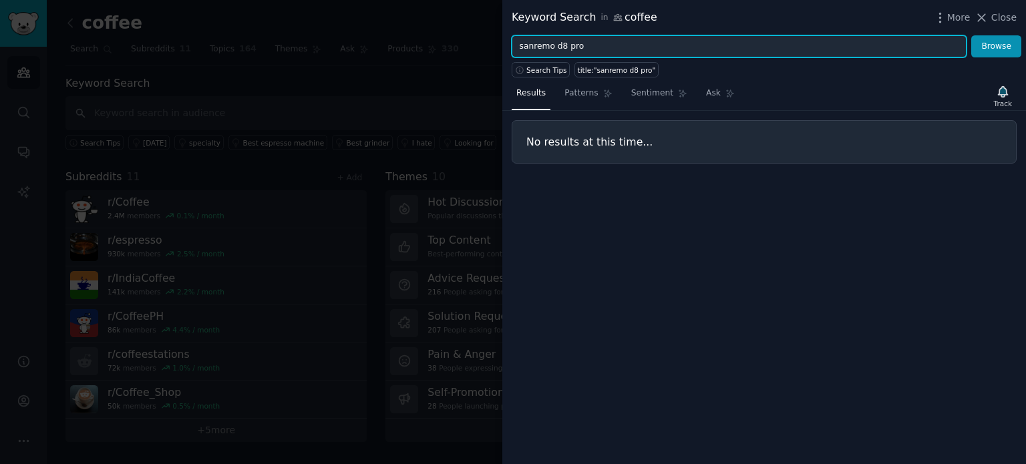
click at [722, 43] on input "sanremo d8 pro" at bounding box center [738, 46] width 455 height 23
type input "sanremo d8"
click at [971, 35] on button "Browse" at bounding box center [996, 46] width 50 height 23
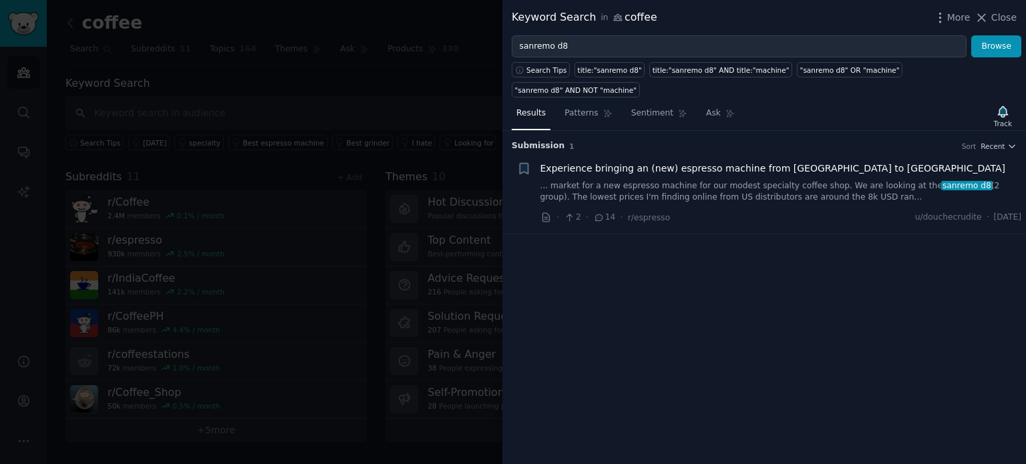
click at [737, 180] on link "... market for a new espresso machine for our modest specialty coffee shop. We …" at bounding box center [780, 191] width 481 height 23
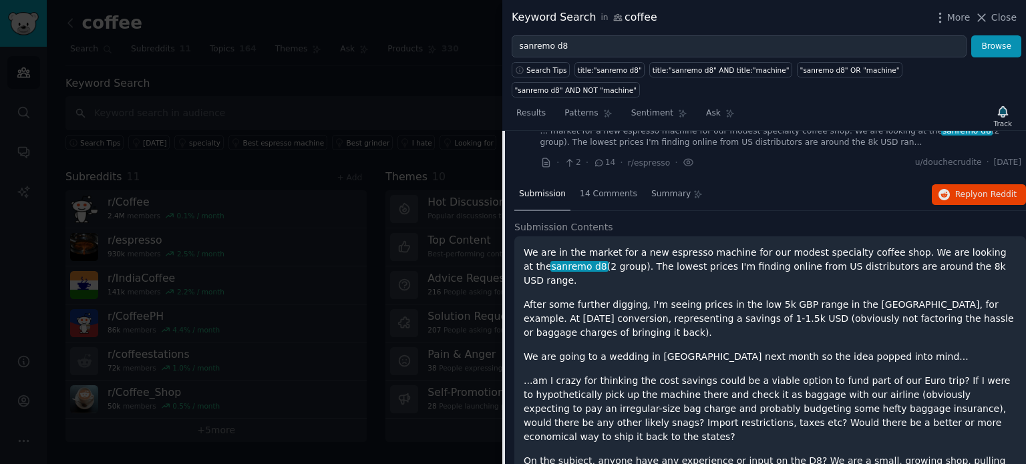
scroll to position [53, 0]
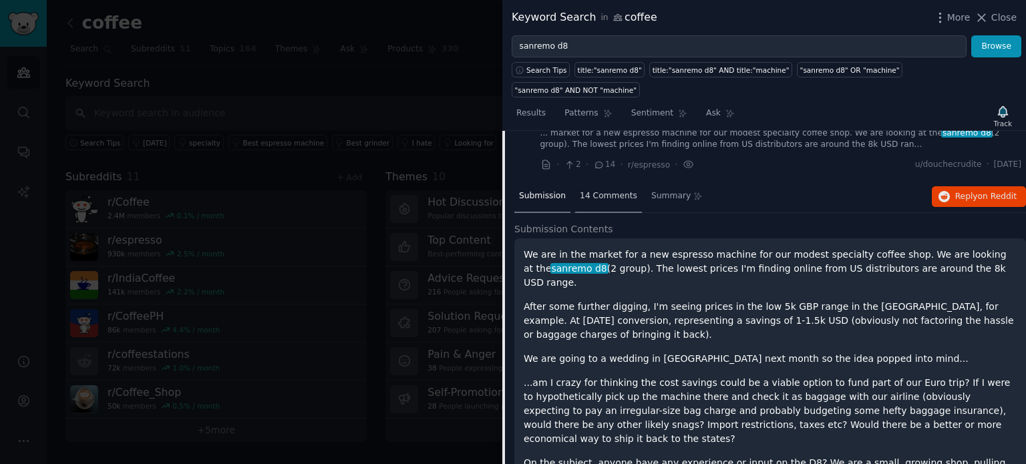
click at [608, 190] on span "14 Comments" at bounding box center [608, 196] width 57 height 12
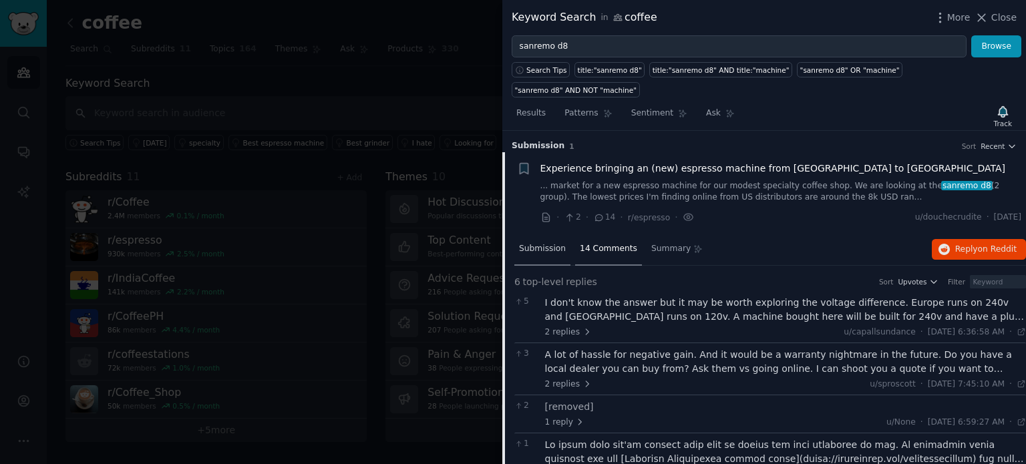
click at [551, 243] on span "Submission" at bounding box center [542, 249] width 47 height 12
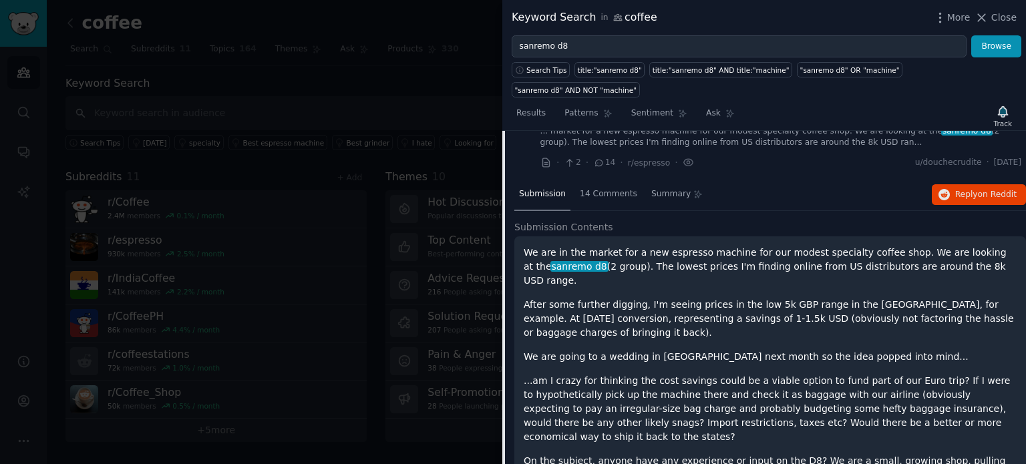
scroll to position [83, 0]
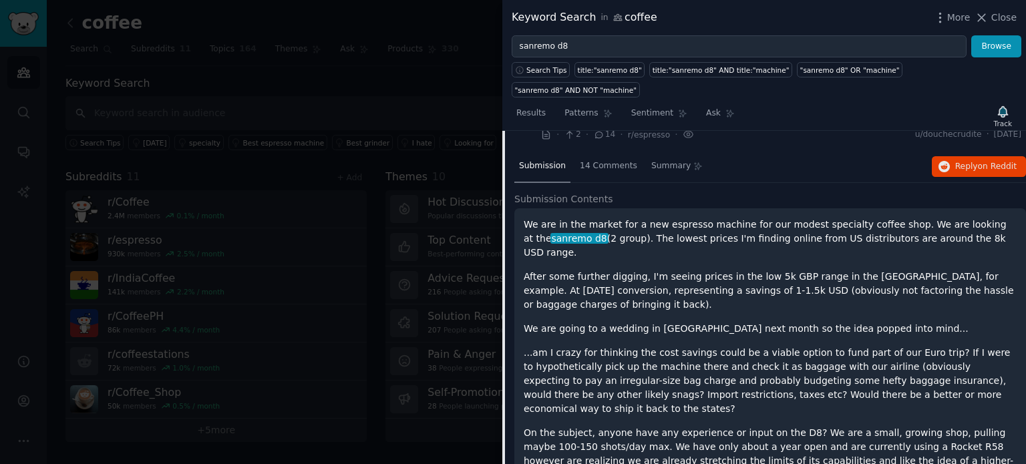
click at [262, 144] on div at bounding box center [513, 232] width 1026 height 464
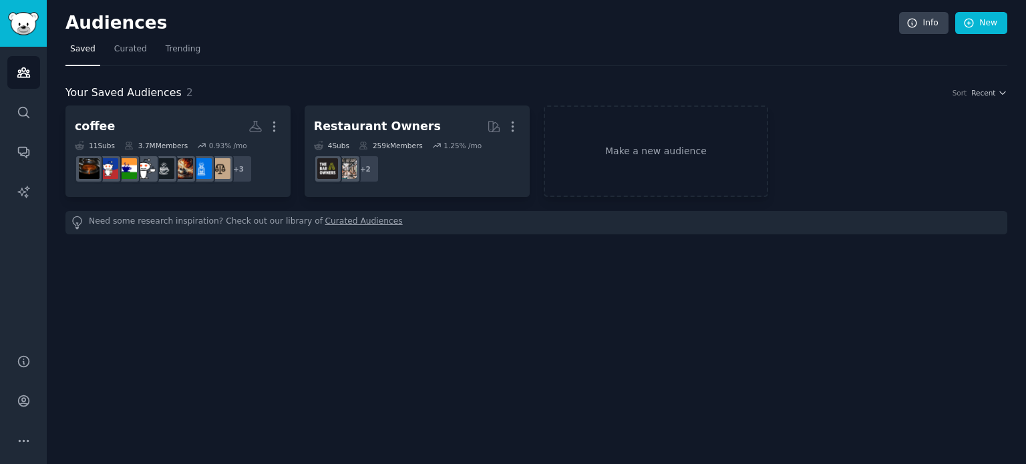
drag, startPoint x: 603, startPoint y: 2, endPoint x: 554, endPoint y: 66, distance: 80.9
click at [554, 66] on div "Your Saved Audiences 2 Sort Recent coffee More 11 Sub s 3.7M Members 0.93 % /mo…" at bounding box center [536, 150] width 942 height 168
click at [785, 75] on div "Your Saved Audiences 2 Sort Recent coffee More 11 Sub s 3.7M Members 0.93 % /mo…" at bounding box center [536, 150] width 942 height 168
click at [26, 10] on link "Sidebar" at bounding box center [23, 23] width 47 height 47
